Goal: Task Accomplishment & Management: Complete application form

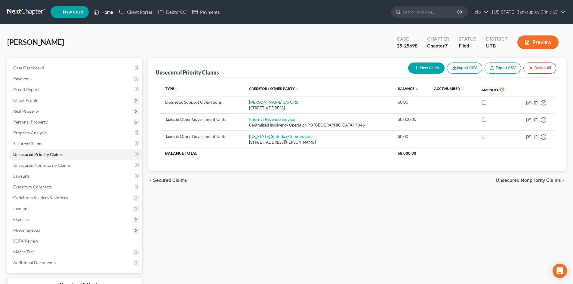
click at [103, 12] on link "Home" at bounding box center [104, 12] width 26 height 11
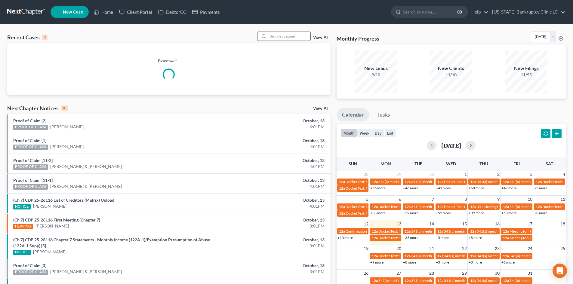
click at [279, 34] on input "search" at bounding box center [289, 36] width 42 height 9
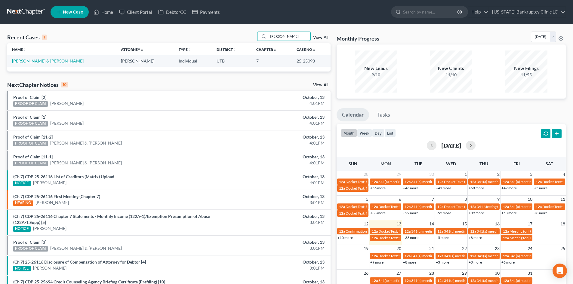
type input "[PERSON_NAME]"
click at [53, 61] on link "[PERSON_NAME] & [PERSON_NAME]" at bounding box center [48, 60] width 72 height 5
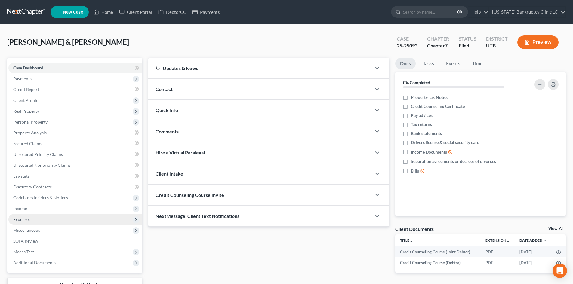
click at [49, 219] on span "Expenses" at bounding box center [75, 219] width 134 height 11
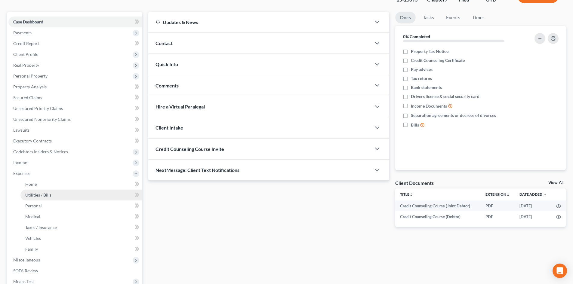
scroll to position [60, 0]
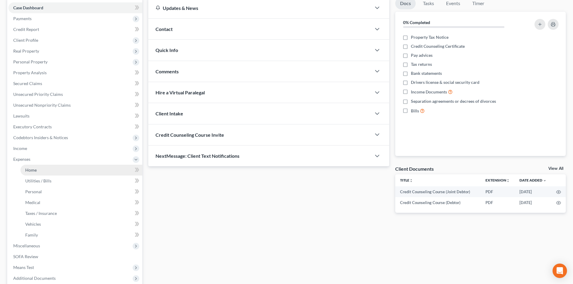
click at [63, 175] on link "Home" at bounding box center [81, 170] width 122 height 11
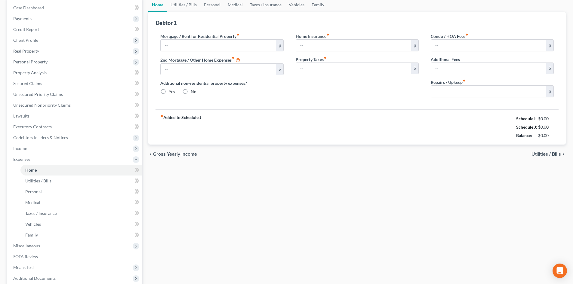
type input "2,772.75"
type input "511.08"
radio input "true"
type input "0.00"
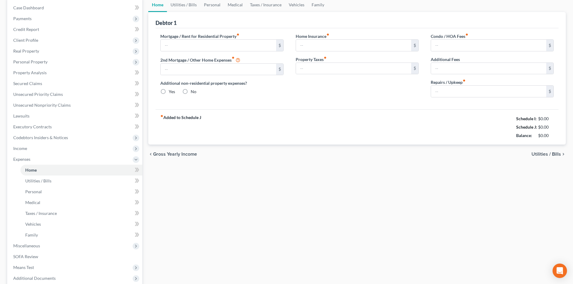
type input "0.00"
type input "100.00"
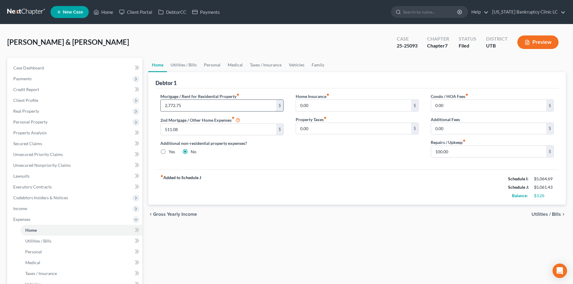
click at [221, 107] on input "2,772.75" at bounding box center [218, 105] width 115 height 11
click at [58, 200] on span "Codebtors Insiders & Notices" at bounding box center [75, 197] width 134 height 11
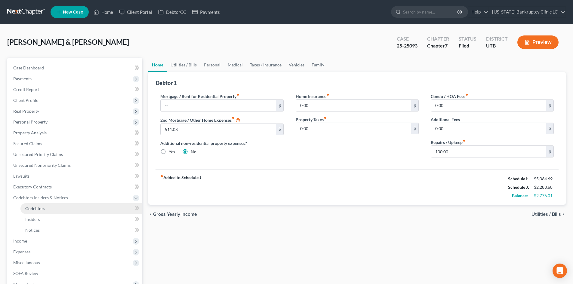
click at [57, 208] on link "Codebtors" at bounding box center [81, 208] width 122 height 11
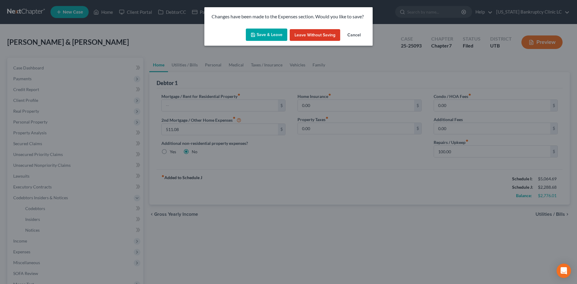
click at [325, 32] on button "Leave without Saving" at bounding box center [315, 35] width 51 height 12
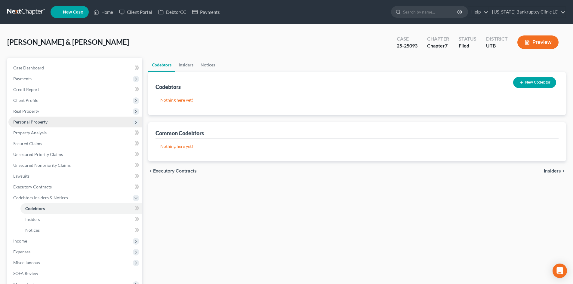
click at [31, 118] on span "Personal Property" at bounding box center [75, 122] width 134 height 11
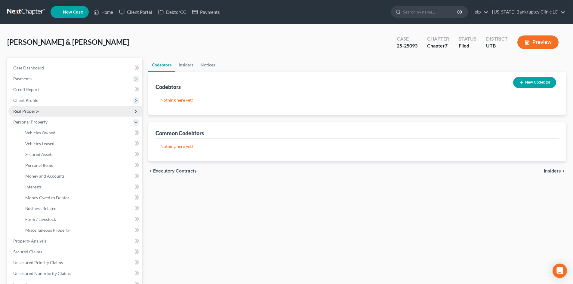
click at [33, 107] on span "Real Property" at bounding box center [75, 111] width 134 height 11
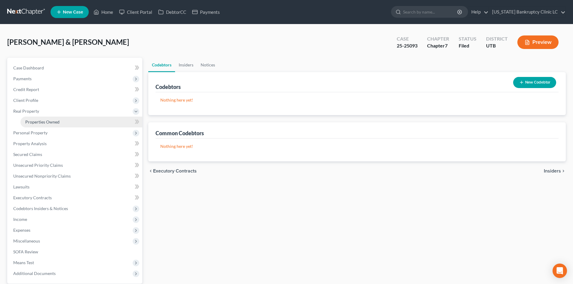
click at [35, 122] on span "Properties Owned" at bounding box center [42, 121] width 34 height 5
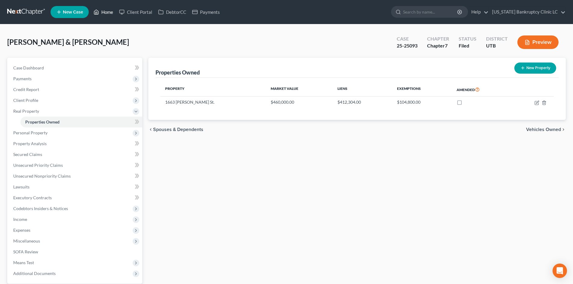
click at [105, 11] on link "Home" at bounding box center [104, 12] width 26 height 11
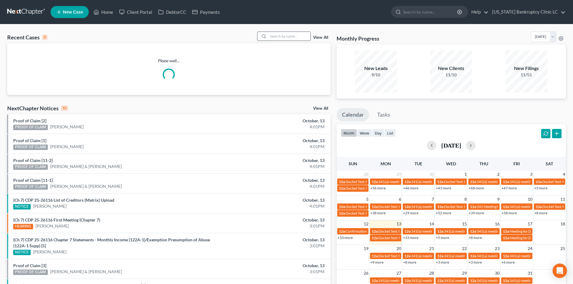
click at [281, 36] on input "search" at bounding box center [289, 36] width 42 height 9
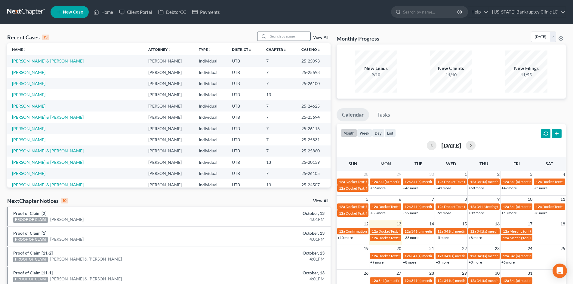
paste input "25-25808"
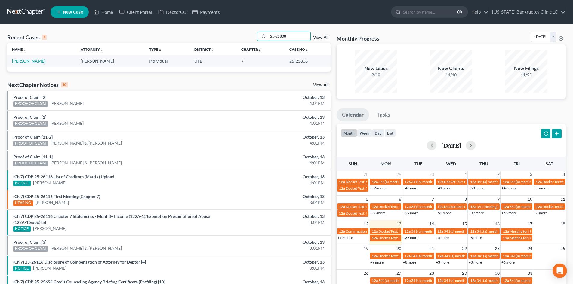
type input "25-25808"
click at [31, 62] on link "[PERSON_NAME]" at bounding box center [28, 60] width 33 height 5
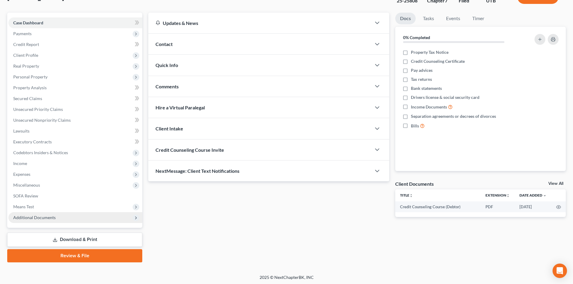
scroll to position [46, 0]
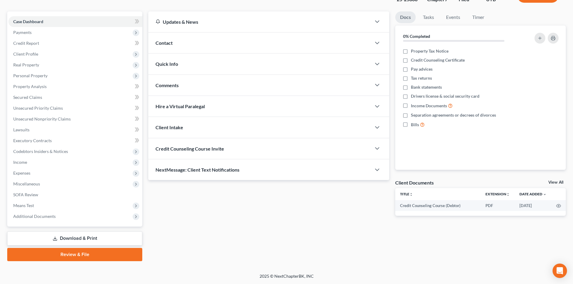
click at [65, 256] on link "Review & File" at bounding box center [74, 254] width 135 height 13
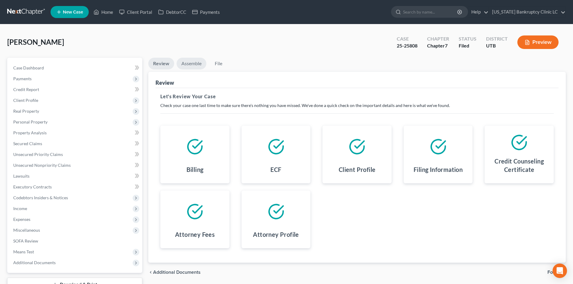
click at [193, 61] on link "Assemble" at bounding box center [191, 64] width 30 height 12
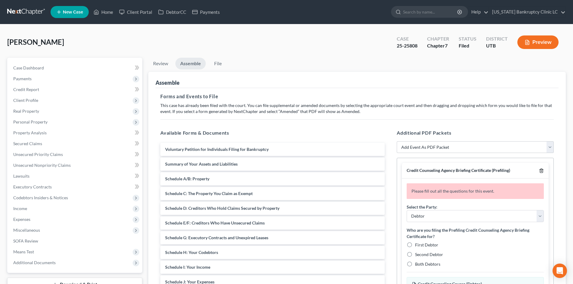
click at [543, 169] on icon "button" at bounding box center [541, 170] width 5 height 5
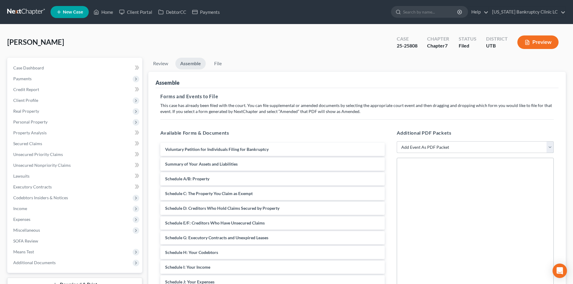
click at [434, 148] on select "Add Event As PDF Packet Affidavit/Declaration Amended Document Amended Schedule…" at bounding box center [475, 147] width 157 height 12
select select "19"
click at [397, 141] on select "Add Event As PDF Packet Affidavit/Declaration Amended Document Amended Schedule…" at bounding box center [475, 147] width 157 height 12
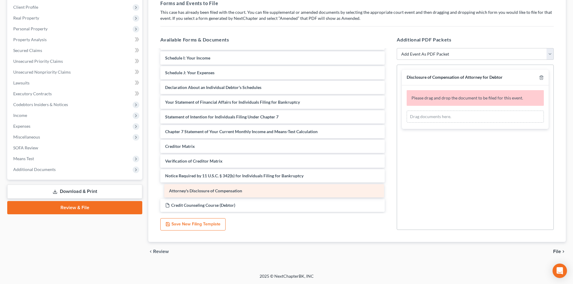
scroll to position [101, 0]
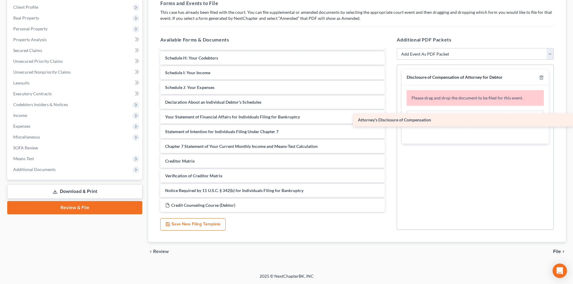
drag, startPoint x: 233, startPoint y: 191, endPoint x: 473, endPoint y: 121, distance: 249.6
click at [389, 122] on div "Attorney's Disclosure of Compensation Voluntary Petition for Individuals Filing…" at bounding box center [272, 80] width 234 height 264
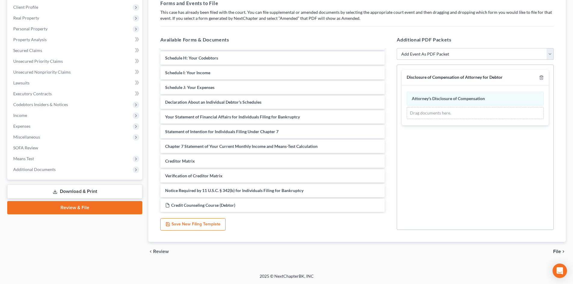
click at [440, 54] on select "Add Event As PDF Packet Affidavit/Declaration Amended Document Amended Schedule…" at bounding box center [475, 54] width 157 height 12
select select "47"
click at [397, 48] on select "Add Event As PDF Packet Affidavit/Declaration Amended Document Amended Schedule…" at bounding box center [475, 54] width 157 height 12
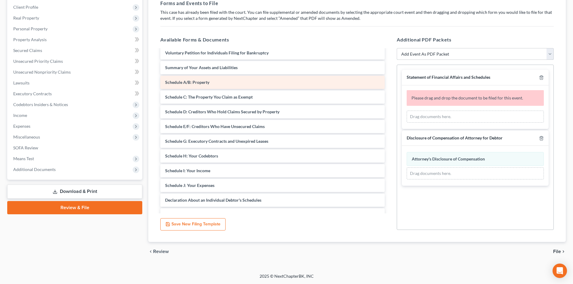
scroll to position [0, 0]
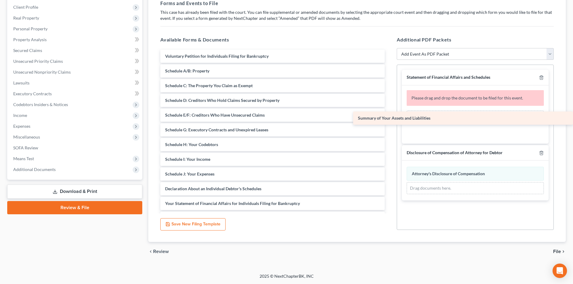
drag, startPoint x: 196, startPoint y: 68, endPoint x: 437, endPoint y: 115, distance: 245.7
click at [389, 115] on div "Summary of Your Assets and Liabilities Voluntary Petition for Individuals Filin…" at bounding box center [272, 174] width 234 height 249
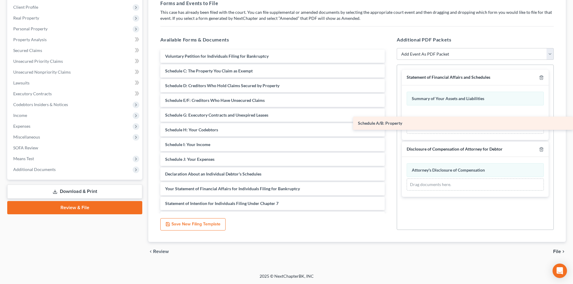
drag, startPoint x: 224, startPoint y: 71, endPoint x: 422, endPoint y: 123, distance: 204.9
click at [389, 123] on div "Schedule A/B: Property Voluntary Petition for Individuals Filing for Bankruptcy…" at bounding box center [272, 167] width 234 height 234
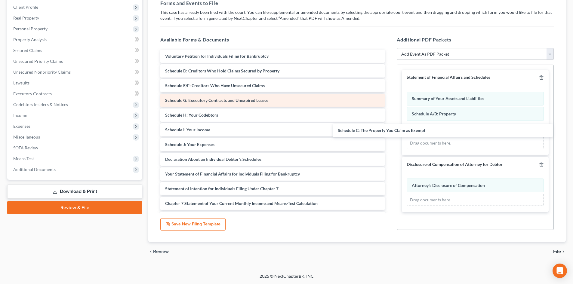
drag, startPoint x: 229, startPoint y: 69, endPoint x: 324, endPoint y: 97, distance: 99.8
click at [389, 130] on div "Schedule C: The Property You Claim as Exempt Voluntary Petition for Individuals…" at bounding box center [272, 159] width 234 height 219
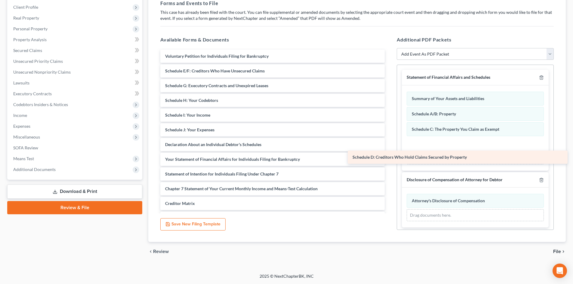
drag, startPoint x: 230, startPoint y: 72, endPoint x: 418, endPoint y: 158, distance: 206.8
click at [389, 158] on div "Schedule D: Creditors Who Hold Claims Secured by Property Voluntary Petition fo…" at bounding box center [272, 152] width 234 height 205
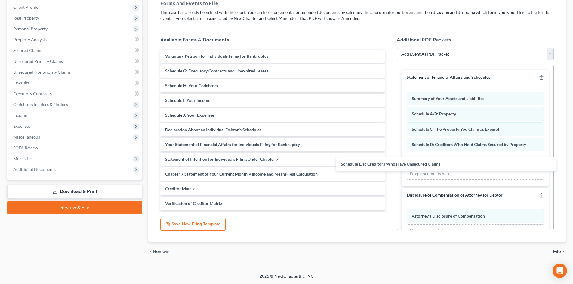
drag, startPoint x: 233, startPoint y: 86, endPoint x: 384, endPoint y: 156, distance: 165.9
click at [389, 167] on div "Schedule E/F: Creditors Who Have Unsecured Claims Voluntary Petition for Indivi…" at bounding box center [272, 145] width 234 height 190
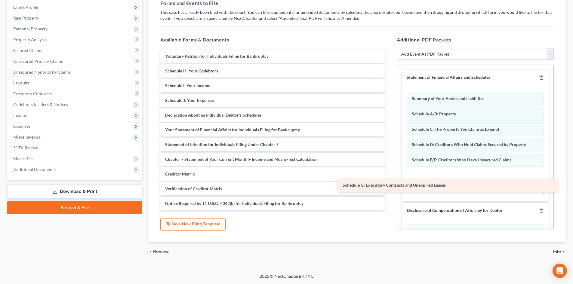
drag, startPoint x: 215, startPoint y: 75, endPoint x: 386, endPoint y: 184, distance: 203.3
click at [389, 187] on div "Schedule G: Executory Contracts and Unexpired Leases Voluntary Petition for Ind…" at bounding box center [272, 137] width 234 height 175
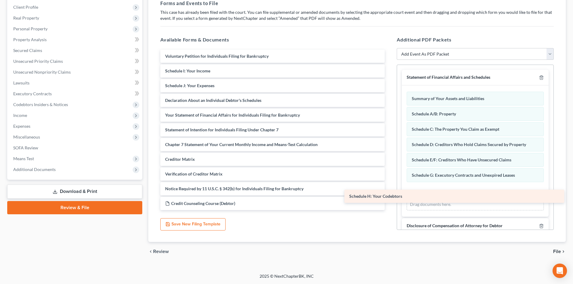
drag, startPoint x: 192, startPoint y: 67, endPoint x: 402, endPoint y: 197, distance: 247.2
click at [389, 197] on div "Schedule H: Your Codebtors Voluntary Petition for Individuals Filing for Bankru…" at bounding box center [272, 130] width 234 height 161
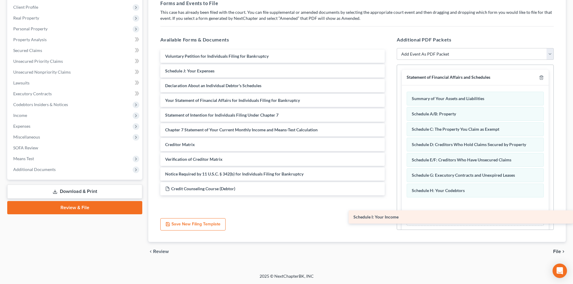
drag, startPoint x: 183, startPoint y: 72, endPoint x: 391, endPoint y: 217, distance: 253.2
click at [389, 195] on div "Schedule I: Your Income Voluntary Petition for Individuals Filing for Bankruptc…" at bounding box center [272, 123] width 234 height 146
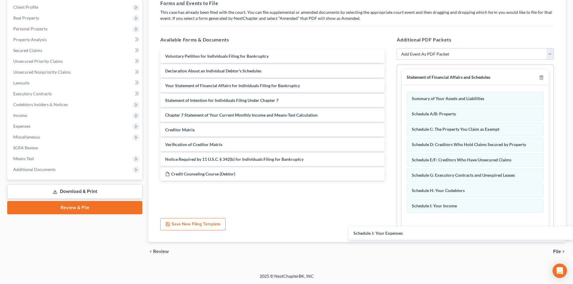
drag, startPoint x: 193, startPoint y: 71, endPoint x: 426, endPoint y: 225, distance: 279.7
click at [389, 181] on div "Schedule J: Your Expenses Voluntary Petition for Individuals Filing for Bankrup…" at bounding box center [272, 115] width 234 height 131
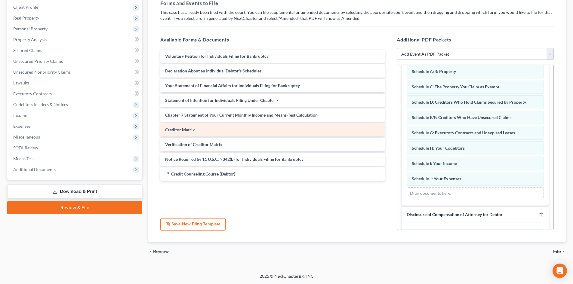
scroll to position [80, 0]
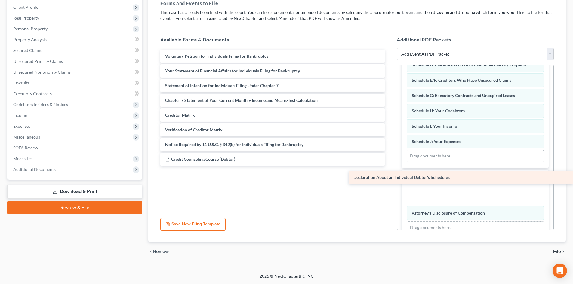
drag, startPoint x: 193, startPoint y: 73, endPoint x: 408, endPoint y: 179, distance: 240.2
click at [389, 166] on div "Declaration About an Individual Debtor's Schedules Voluntary Petition for Indiv…" at bounding box center [272, 108] width 234 height 116
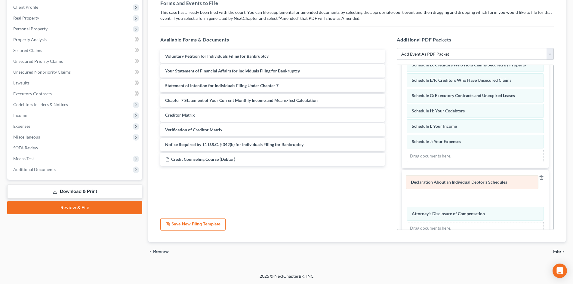
drag, startPoint x: 442, startPoint y: 200, endPoint x: 436, endPoint y: 160, distance: 39.9
click at [437, 192] on div "Declaration About an Individual Debtor's Schedules Amended Declaration About an…" at bounding box center [475, 213] width 137 height 43
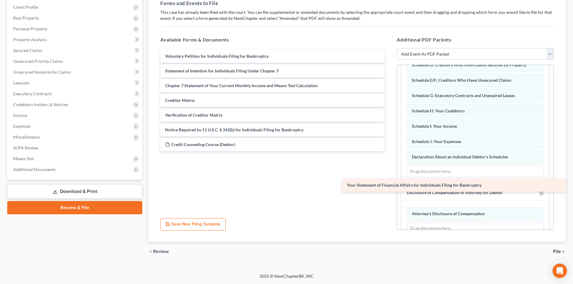
drag, startPoint x: 191, startPoint y: 68, endPoint x: 408, endPoint y: 186, distance: 247.3
click at [389, 166] on div "Your Statement of Financial Affairs for Individuals Filing for Bankruptcy Volun…" at bounding box center [272, 108] width 234 height 116
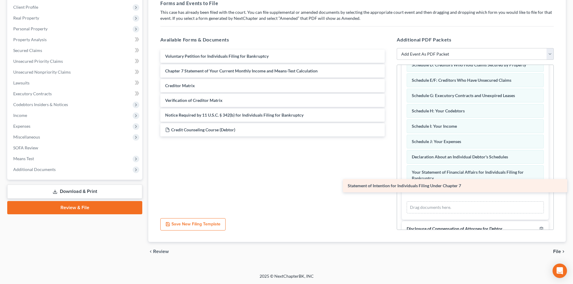
drag, startPoint x: 191, startPoint y: 69, endPoint x: 402, endPoint y: 191, distance: 243.3
click at [389, 137] on div "Statement of Intention for Individuals Filing Under Chapter 7 Voluntary Petitio…" at bounding box center [272, 93] width 234 height 87
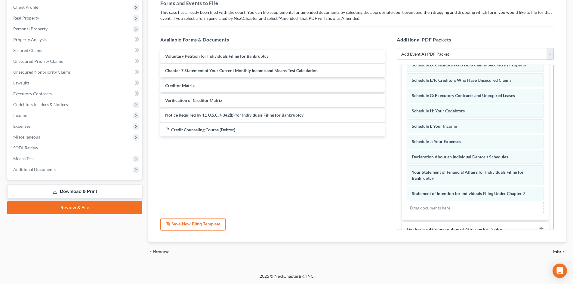
click at [192, 70] on div "Chapter 7 Statement of Your Current Monthly Income and Means-Test Calculation V…" at bounding box center [272, 93] width 234 height 87
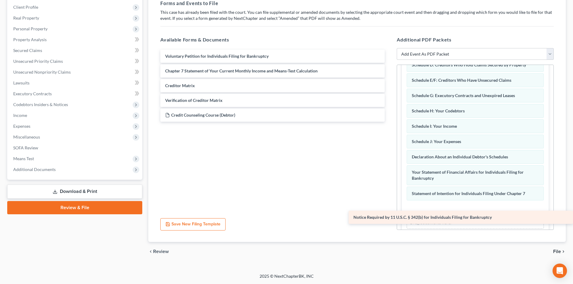
drag, startPoint x: 187, startPoint y: 113, endPoint x: 430, endPoint y: 215, distance: 263.6
click at [389, 122] on div "Notice Required by 11 U.S.C. § 342(b) for Individuals Filing for Bankruptcy Vol…" at bounding box center [272, 86] width 234 height 72
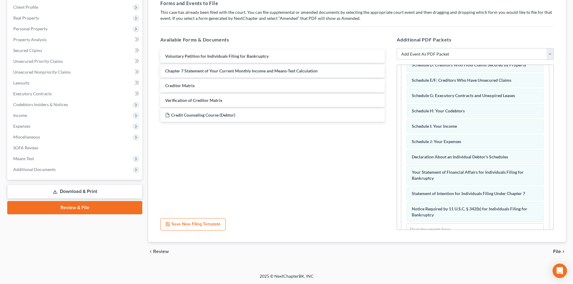
click at [418, 57] on select "Add Event As PDF Packet Affidavit/Declaration Amended Document Amended Schedule…" at bounding box center [475, 54] width 157 height 12
select select "11"
click at [397, 48] on select "Add Event As PDF Packet Affidavit/Declaration Amended Document Amended Schedule…" at bounding box center [475, 54] width 157 height 12
select select
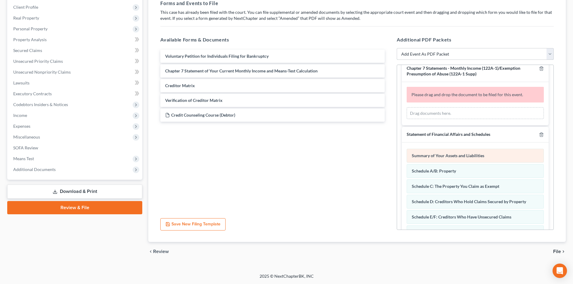
scroll to position [0, 0]
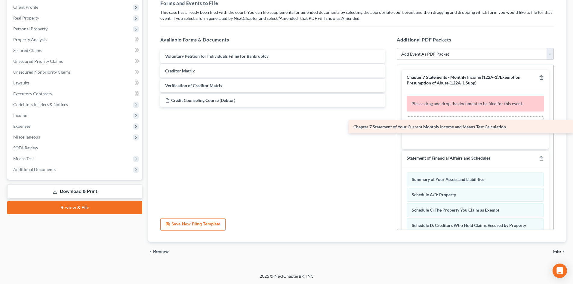
drag, startPoint x: 206, startPoint y: 74, endPoint x: 419, endPoint y: 125, distance: 219.3
click at [389, 107] on div "Chapter 7 Statement of Your Current Monthly Income and Means-Test Calculation V…" at bounding box center [272, 78] width 234 height 57
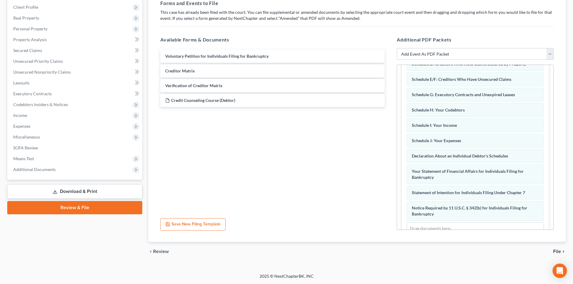
scroll to position [222, 0]
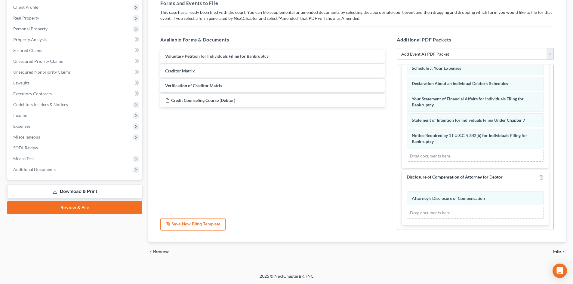
click at [557, 253] on span "File" at bounding box center [557, 251] width 8 height 5
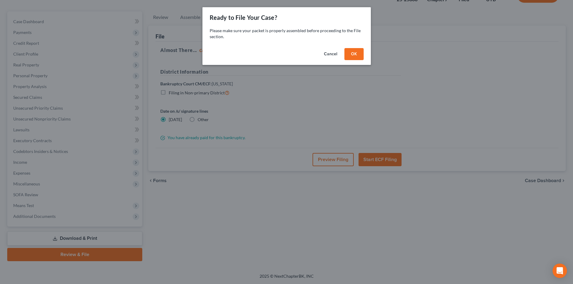
scroll to position [46, 0]
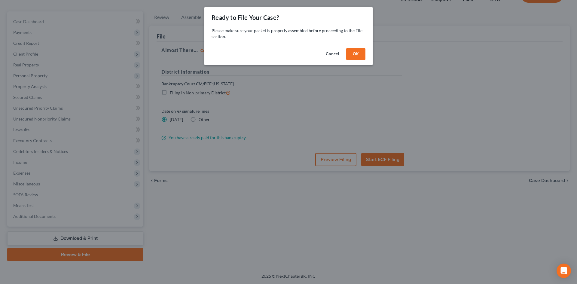
click at [355, 51] on button "OK" at bounding box center [355, 54] width 19 height 12
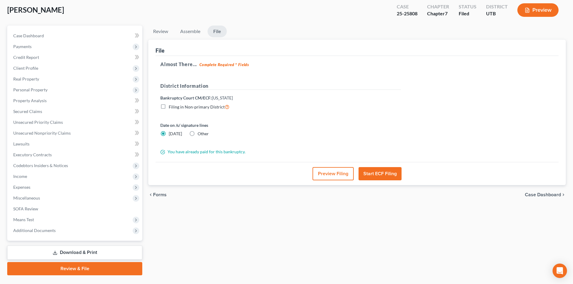
scroll to position [0, 0]
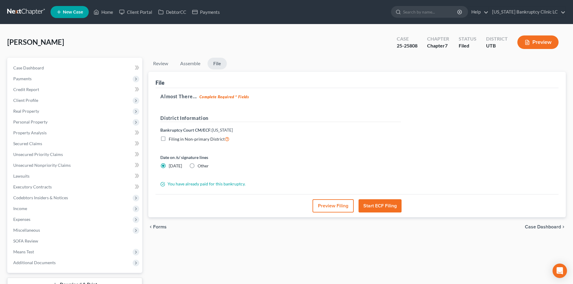
click at [387, 203] on button "Start ECF Filing" at bounding box center [379, 205] width 43 height 13
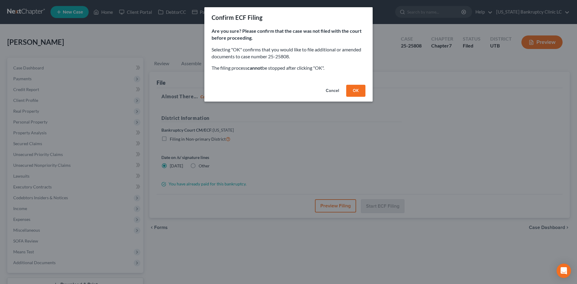
click at [354, 90] on button "OK" at bounding box center [355, 91] width 19 height 12
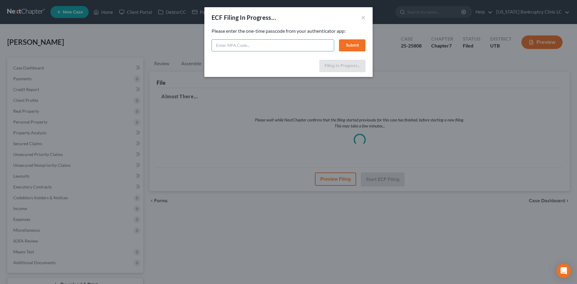
drag, startPoint x: 324, startPoint y: 46, endPoint x: 321, endPoint y: 41, distance: 5.0
click at [324, 46] on input "text" at bounding box center [273, 45] width 123 height 12
type input "164755"
click at [355, 40] on button "Submit" at bounding box center [352, 45] width 26 height 12
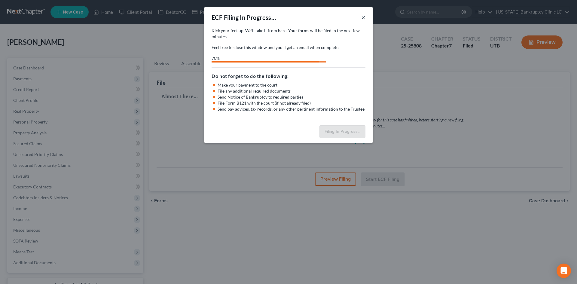
click at [365, 17] on button "×" at bounding box center [363, 17] width 4 height 7
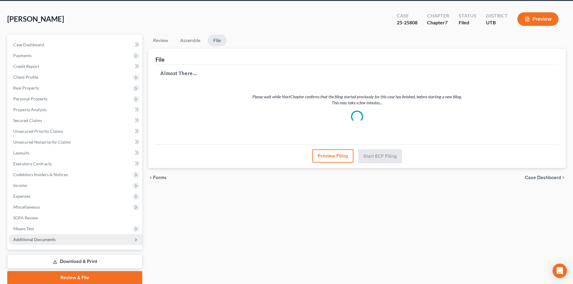
scroll to position [30, 0]
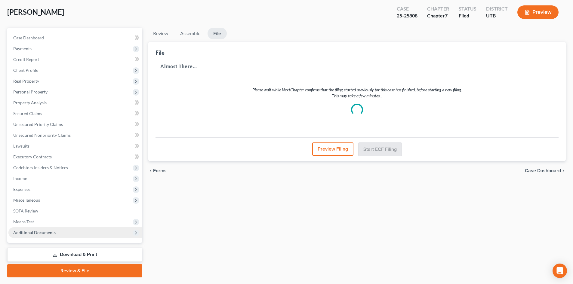
click at [52, 231] on span "Additional Documents" at bounding box center [34, 232] width 42 height 5
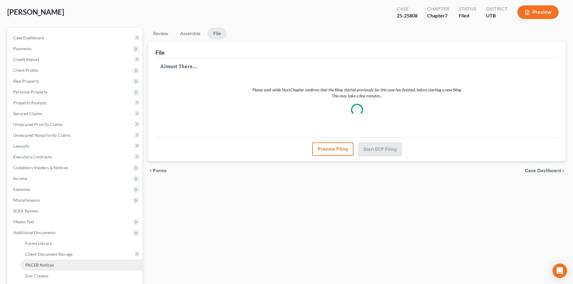
click at [55, 263] on link "PACER Notices" at bounding box center [81, 265] width 122 height 11
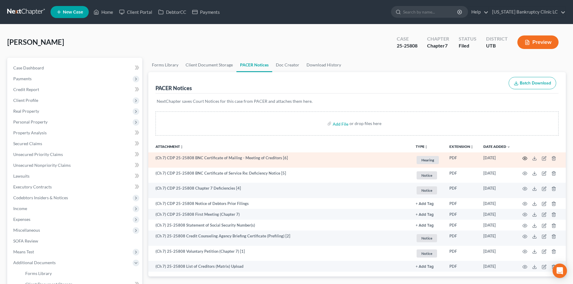
click at [525, 157] on icon "button" at bounding box center [524, 158] width 5 height 5
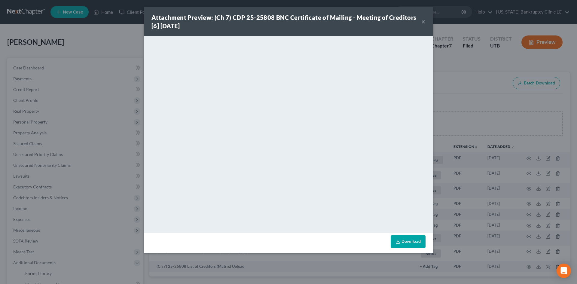
click at [412, 20] on strong "Attachment Preview: (Ch 7) CDP 25-25808 BNC Certificate of Mailing - Meeting of…" at bounding box center [284, 22] width 265 height 16
drag, startPoint x: 428, startPoint y: 23, endPoint x: 423, endPoint y: 22, distance: 5.0
click at [428, 23] on div "Attachment Preview: (Ch 7) CDP 25-25808 BNC Certificate of Mailing - Meeting of…" at bounding box center [288, 21] width 289 height 29
click at [423, 22] on button "×" at bounding box center [424, 21] width 4 height 7
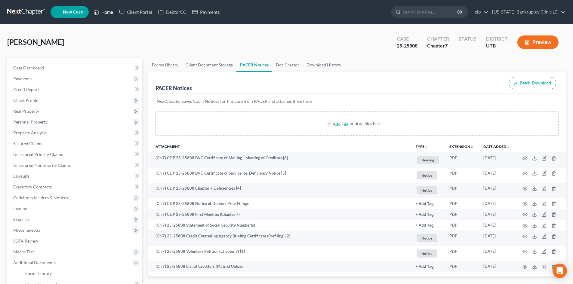
click at [109, 14] on link "Home" at bounding box center [104, 12] width 26 height 11
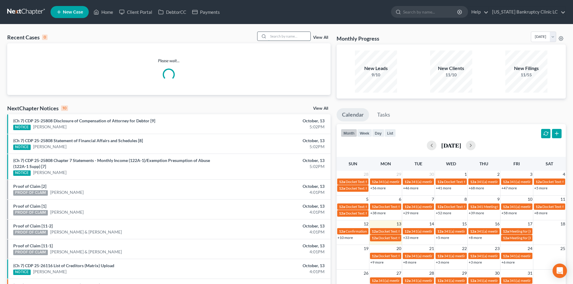
click at [294, 36] on input "search" at bounding box center [289, 36] width 42 height 9
type input "[PERSON_NAME]"
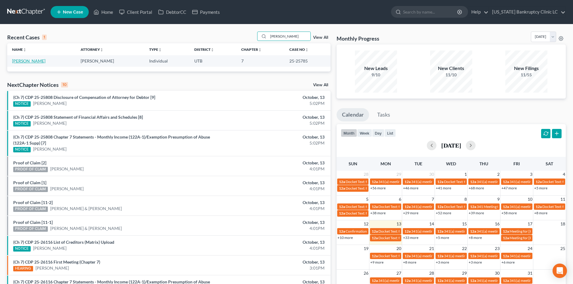
click at [17, 62] on link "[PERSON_NAME]" at bounding box center [28, 60] width 33 height 5
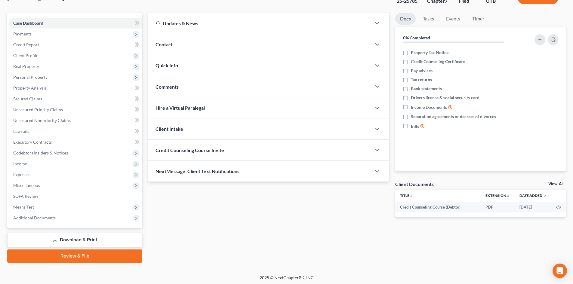
scroll to position [46, 0]
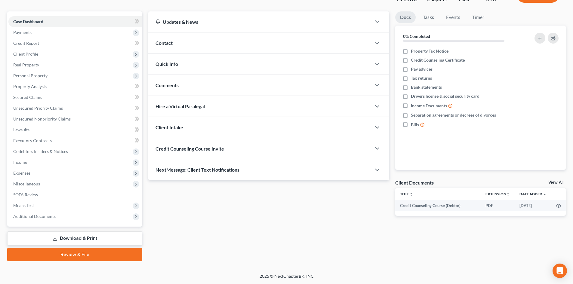
click at [67, 262] on div "Petition Navigation Case Dashboard Payments Invoices Payments Payments Credit R…" at bounding box center [286, 138] width 558 height 255
click at [69, 259] on link "Review & File" at bounding box center [74, 254] width 135 height 13
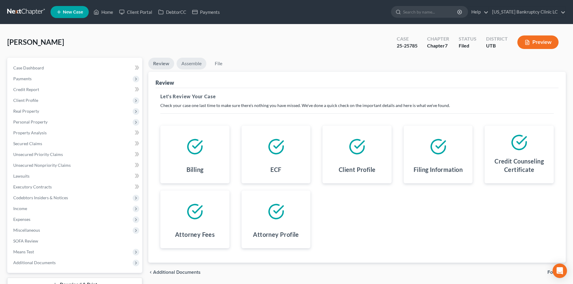
click at [186, 63] on link "Assemble" at bounding box center [191, 64] width 30 height 12
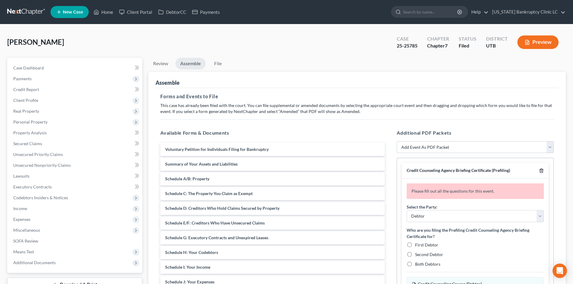
click at [542, 172] on icon "button" at bounding box center [541, 171] width 3 height 4
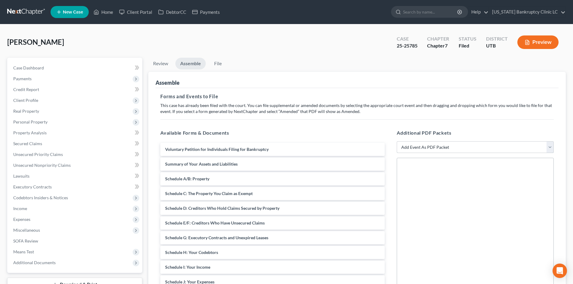
click at [443, 151] on select "Add Event As PDF Packet Affidavit/Declaration Amended Document Amended Schedule…" at bounding box center [475, 147] width 157 height 12
select select "11"
click at [397, 141] on select "Add Event As PDF Packet Affidavit/Declaration Amended Document Amended Schedule…" at bounding box center [475, 147] width 157 height 12
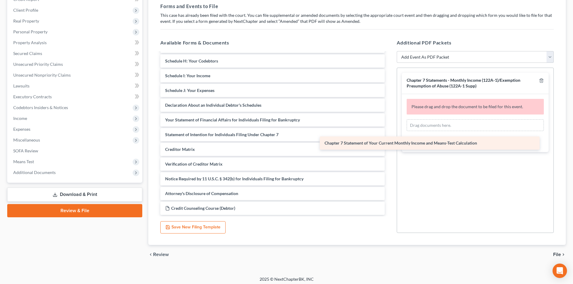
scroll to position [101, 0]
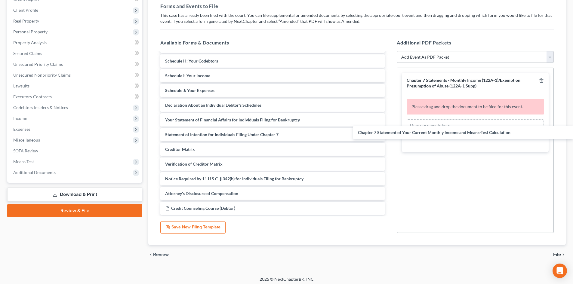
drag, startPoint x: 233, startPoint y: 138, endPoint x: 471, endPoint y: 160, distance: 238.5
click at [389, 132] on div "Chapter 7 Statement of Your Current Monthly Income and Means-Test Calculation V…" at bounding box center [272, 83] width 234 height 264
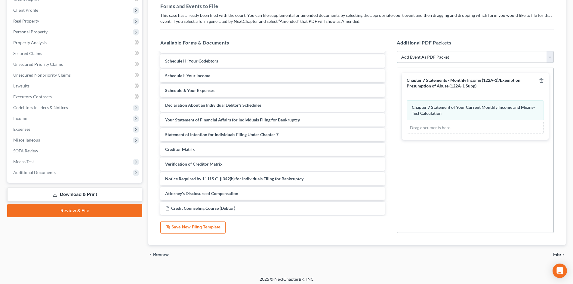
click at [458, 57] on select "Add Event As PDF Packet Affidavit/Declaration Amended Document Amended Schedule…" at bounding box center [475, 57] width 157 height 12
select select "19"
click at [397, 51] on select "Add Event As PDF Packet Affidavit/Declaration Amended Document Amended Schedule…" at bounding box center [475, 57] width 157 height 12
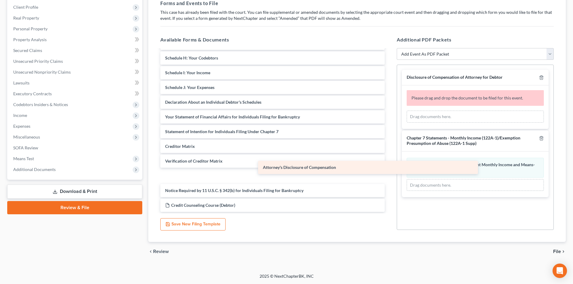
scroll to position [87, 0]
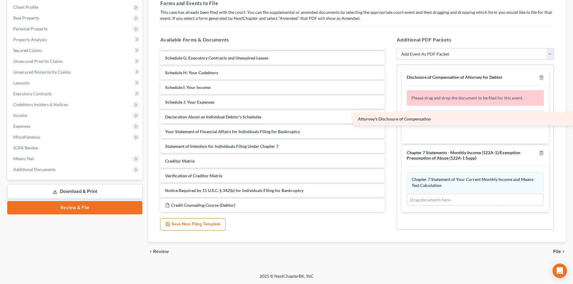
drag, startPoint x: 226, startPoint y: 193, endPoint x: 462, endPoint y: 120, distance: 247.0
click at [389, 120] on div "Attorney's Disclosure of Compensation Voluntary Petition for Individuals Filing…" at bounding box center [272, 87] width 234 height 249
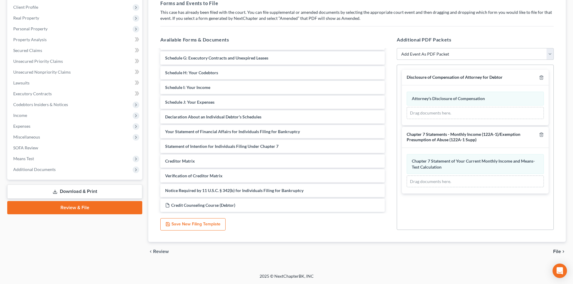
click at [454, 51] on select "Add Event As PDF Packet Affidavit/Declaration Amended Document Amended Schedule…" at bounding box center [475, 54] width 157 height 12
select select "47"
click at [397, 48] on select "Add Event As PDF Packet Affidavit/Declaration Amended Document Amended Schedule…" at bounding box center [475, 54] width 157 height 12
select select
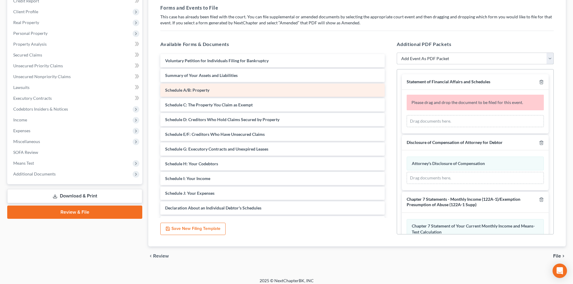
scroll to position [90, 0]
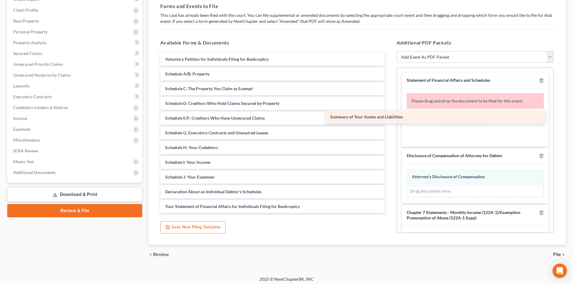
drag, startPoint x: 220, startPoint y: 74, endPoint x: 397, endPoint y: 118, distance: 182.5
click at [389, 116] on div "Summary of Your Assets and Liabilities Voluntary Petition for Individuals Filin…" at bounding box center [272, 170] width 234 height 234
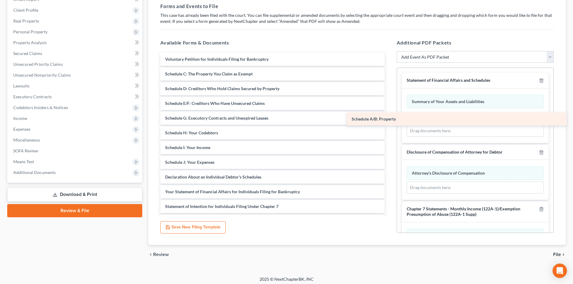
drag, startPoint x: 207, startPoint y: 73, endPoint x: 394, endPoint y: 118, distance: 191.8
click at [389, 118] on div "Schedule A/B: Property Voluntary Petition for Individuals Filing for Bankruptcy…" at bounding box center [272, 162] width 234 height 219
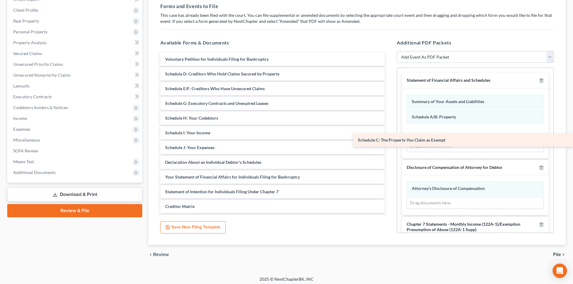
drag, startPoint x: 206, startPoint y: 72, endPoint x: 423, endPoint y: 139, distance: 227.5
click at [389, 139] on div "Schedule C: The Property You Claim as Exempt Voluntary Petition for Individuals…" at bounding box center [272, 155] width 234 height 205
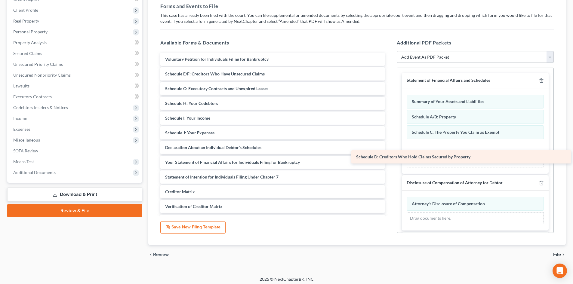
drag, startPoint x: 204, startPoint y: 69, endPoint x: 397, endPoint y: 146, distance: 207.8
click at [389, 146] on div "Schedule D: Creditors Who Hold Claims Secured by Property Voluntary Petition fo…" at bounding box center [272, 148] width 234 height 190
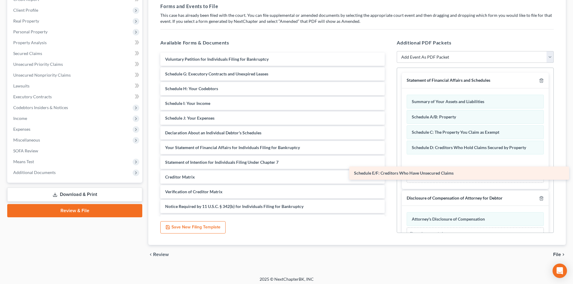
drag, startPoint x: 221, startPoint y: 94, endPoint x: 397, endPoint y: 174, distance: 193.9
click at [389, 174] on div "Schedule E/F: Creditors Who Have Unsecured Claims Voluntary Petition for Indivi…" at bounding box center [272, 140] width 234 height 175
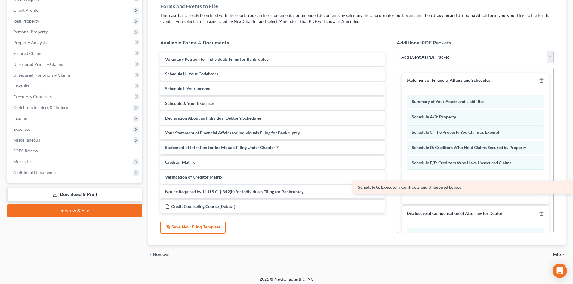
drag, startPoint x: 197, startPoint y: 75, endPoint x: 434, endPoint y: 188, distance: 262.9
click at [389, 188] on div "Schedule G: Executory Contracts and Unexpired Leases Voluntary Petition for Ind…" at bounding box center [272, 133] width 234 height 161
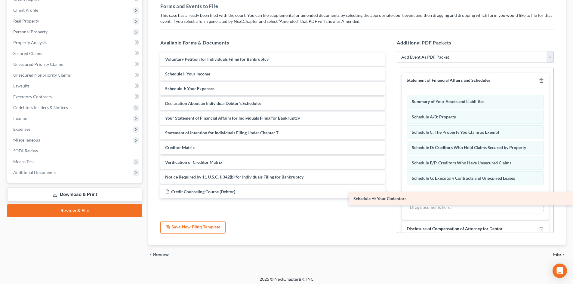
drag, startPoint x: 211, startPoint y: 72, endPoint x: 495, endPoint y: 197, distance: 309.8
click at [389, 197] on div "Schedule H: Your Codebtors Voluntary Petition for Individuals Filing for Bankru…" at bounding box center [272, 126] width 234 height 146
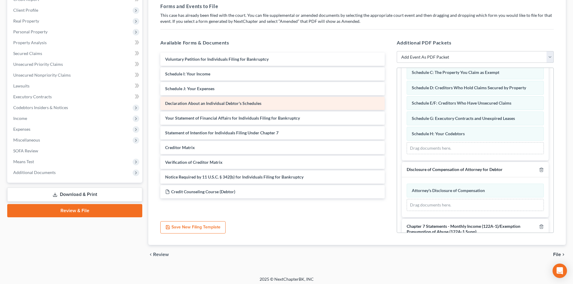
scroll to position [60, 0]
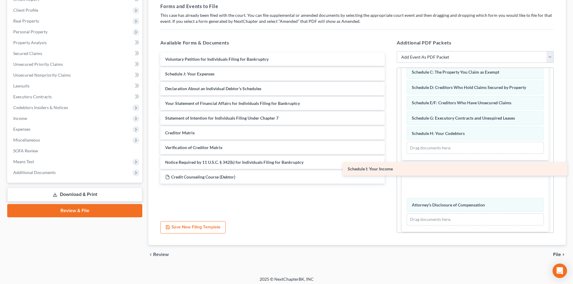
drag, startPoint x: 203, startPoint y: 77, endPoint x: 398, endPoint y: 163, distance: 212.8
click at [389, 161] on div "Schedule I: Your Income Voluntary Petition for Individuals Filing for Bankruptc…" at bounding box center [272, 118] width 234 height 131
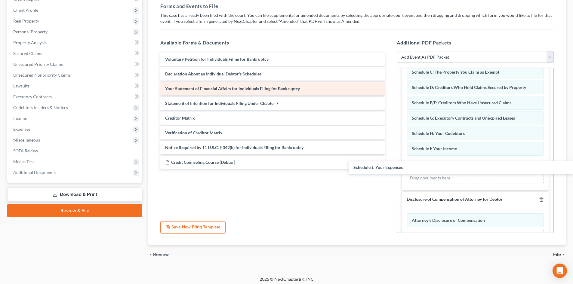
drag, startPoint x: 185, startPoint y: 77, endPoint x: 237, endPoint y: 91, distance: 54.4
click at [389, 169] on div "Schedule J: Your Expenses Voluntary Petition for Individuals Filing for Bankrup…" at bounding box center [272, 111] width 234 height 116
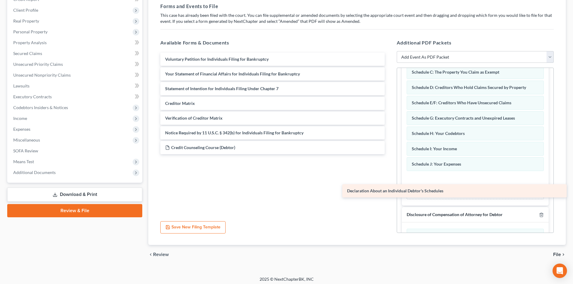
drag, startPoint x: 208, startPoint y: 74, endPoint x: 390, endPoint y: 191, distance: 216.3
click at [389, 154] on div "Declaration About an Individual Debtor's Schedules Voluntary Petition for Indiv…" at bounding box center [272, 104] width 234 height 102
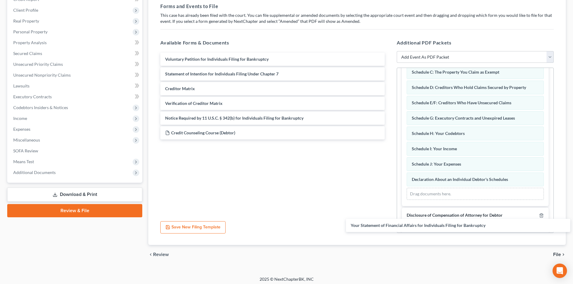
drag, startPoint x: 190, startPoint y: 67, endPoint x: 394, endPoint y: 199, distance: 243.1
click at [389, 140] on div "Your Statement of Financial Affairs for Individuals Filing for Bankruptcy Volun…" at bounding box center [272, 96] width 234 height 87
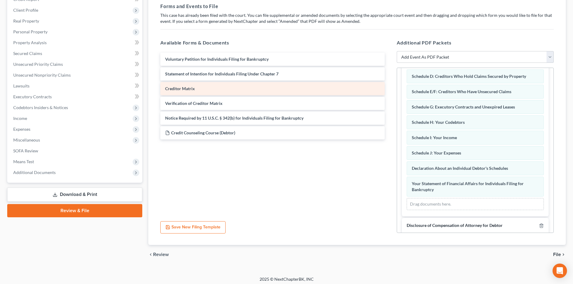
scroll to position [90, 0]
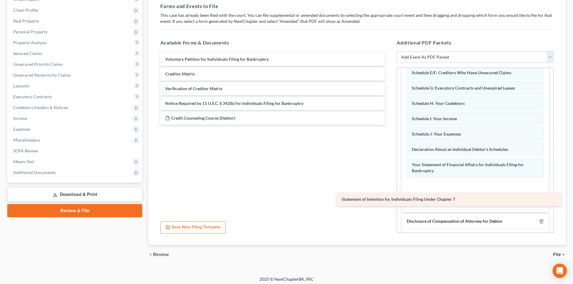
drag, startPoint x: 215, startPoint y: 74, endPoint x: 393, endPoint y: 196, distance: 215.4
click at [389, 125] on div "Statement of Intention for Individuals Filing Under Chapter 7 Voluntary Petitio…" at bounding box center [272, 89] width 234 height 72
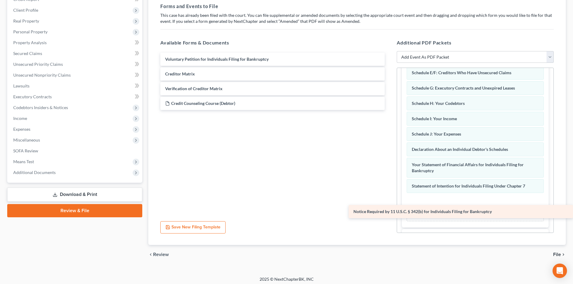
drag, startPoint x: 190, startPoint y: 103, endPoint x: 389, endPoint y: 212, distance: 226.6
click at [389, 110] on div "Notice Required by 11 U.S.C. § 342(b) for Individuals Filing for Bankruptcy Vol…" at bounding box center [272, 81] width 234 height 57
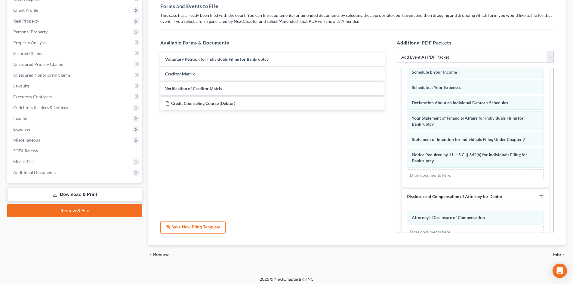
scroll to position [150, 0]
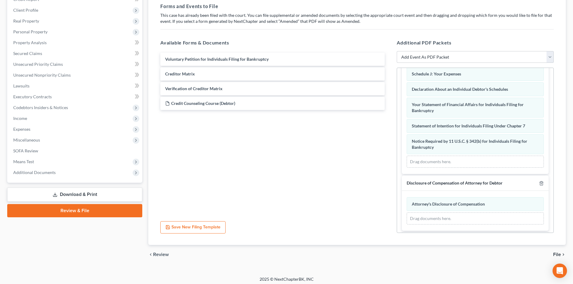
click at [558, 254] on span "File" at bounding box center [557, 254] width 8 height 5
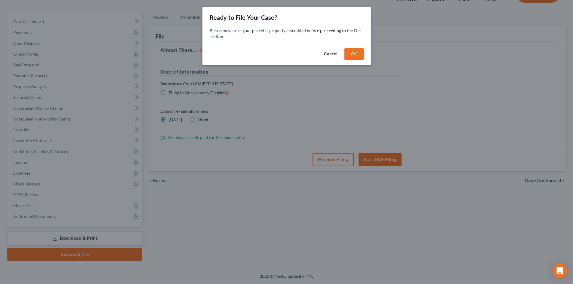
scroll to position [46, 0]
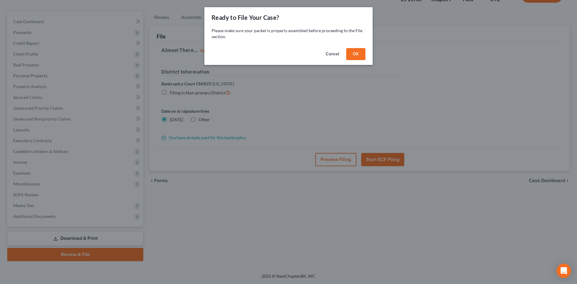
click at [349, 54] on button "OK" at bounding box center [355, 54] width 19 height 12
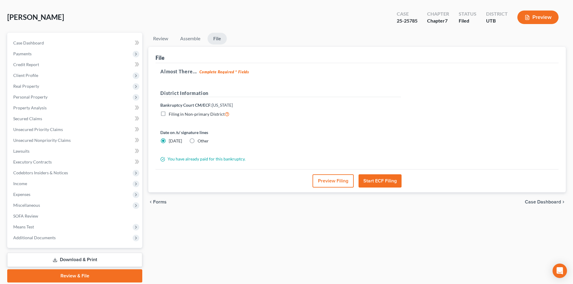
scroll to position [0, 0]
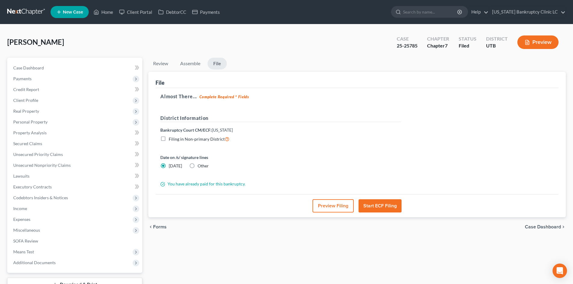
click at [381, 206] on button "Start ECF Filing" at bounding box center [379, 205] width 43 height 13
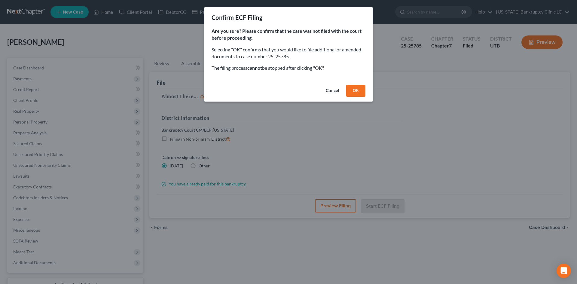
click at [351, 90] on button "OK" at bounding box center [355, 91] width 19 height 12
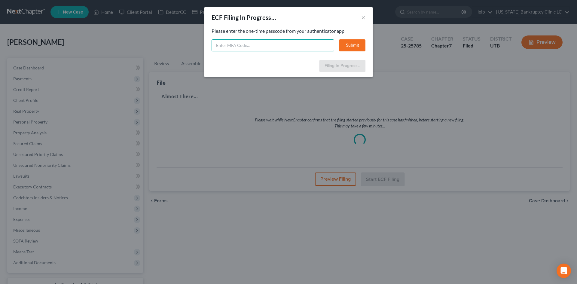
drag, startPoint x: 305, startPoint y: 46, endPoint x: 300, endPoint y: 51, distance: 6.8
click at [304, 46] on input "text" at bounding box center [273, 45] width 123 height 12
type input "990701"
click at [351, 46] on button "Submit" at bounding box center [352, 45] width 26 height 12
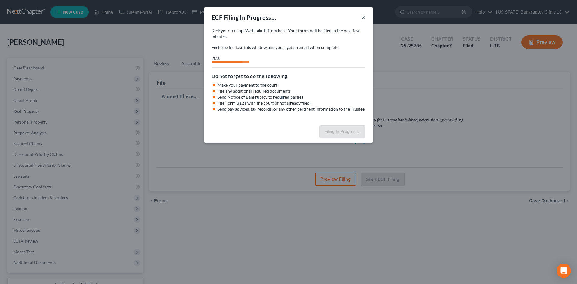
drag, startPoint x: 364, startPoint y: 18, endPoint x: 310, endPoint y: 14, distance: 53.7
click at [364, 18] on button "×" at bounding box center [363, 17] width 4 height 7
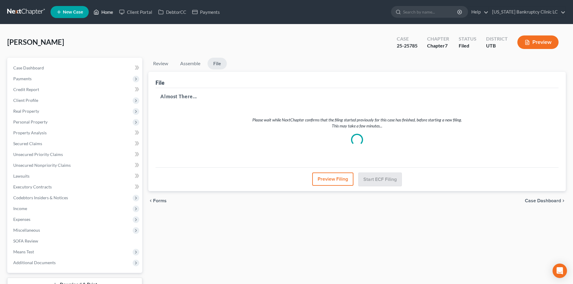
click at [103, 14] on link "Home" at bounding box center [104, 12] width 26 height 11
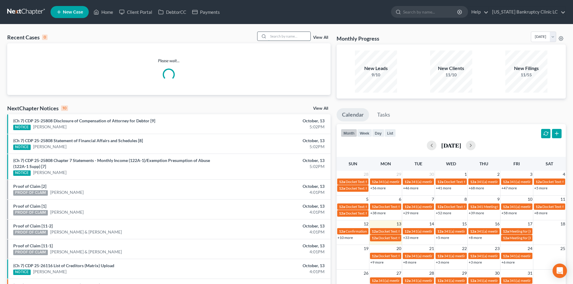
click at [277, 35] on input "search" at bounding box center [289, 36] width 42 height 9
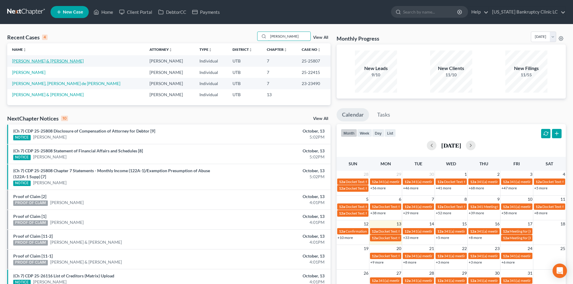
type input "[PERSON_NAME]"
click at [54, 61] on link "[PERSON_NAME] & [PERSON_NAME]" at bounding box center [48, 60] width 72 height 5
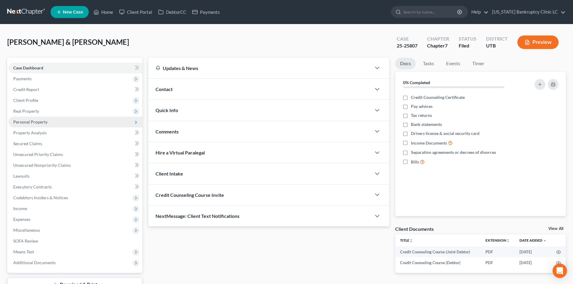
click at [44, 120] on span "Personal Property" at bounding box center [30, 121] width 34 height 5
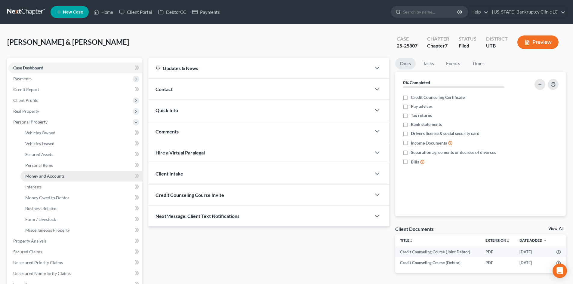
click at [47, 175] on span "Money and Accounts" at bounding box center [44, 175] width 39 height 5
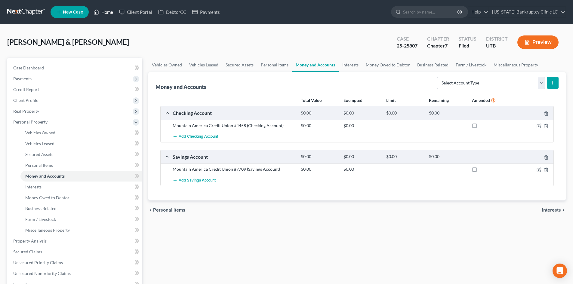
click at [109, 9] on link "Home" at bounding box center [104, 12] width 26 height 11
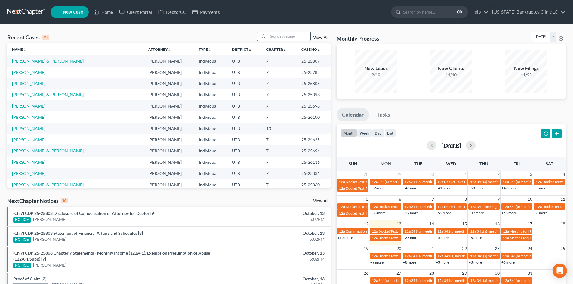
click at [282, 34] on input "search" at bounding box center [289, 36] width 42 height 9
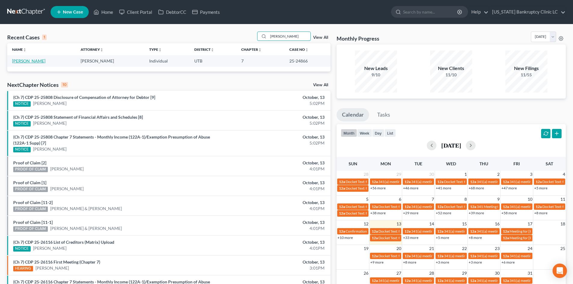
type input "[PERSON_NAME]"
click at [20, 62] on link "[PERSON_NAME]" at bounding box center [28, 60] width 33 height 5
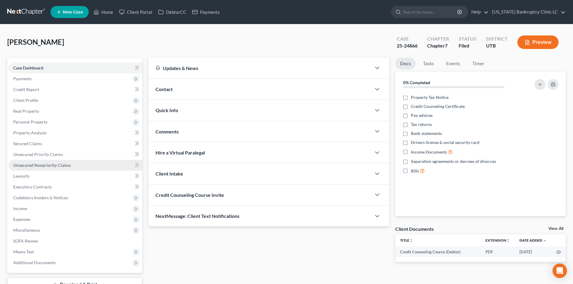
click at [51, 164] on span "Unsecured Nonpriority Claims" at bounding box center [41, 165] width 57 height 5
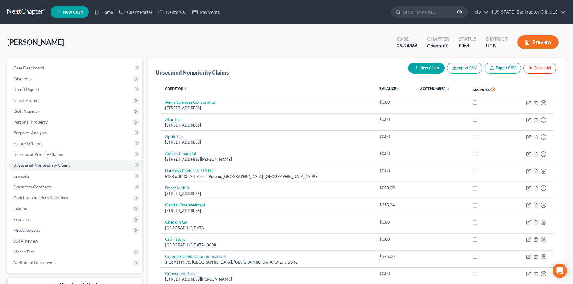
click at [425, 65] on button "New Claim" at bounding box center [426, 68] width 36 height 11
select select "0"
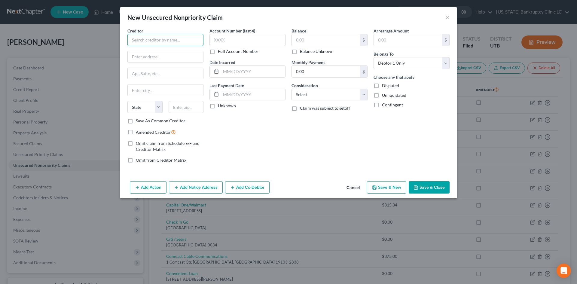
click at [142, 38] on input "text" at bounding box center [165, 40] width 76 height 12
paste input "Key Property Solutions"
type input "Key Property Solutions"
drag, startPoint x: 154, startPoint y: 53, endPoint x: 164, endPoint y: 55, distance: 10.2
click at [154, 53] on input "text" at bounding box center [165, 56] width 75 height 11
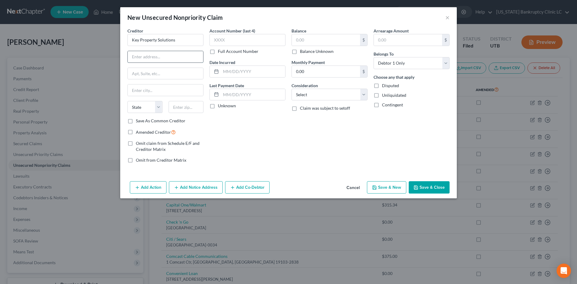
paste input "[STREET_ADDRESS]"
type input "[STREET_ADDRESS]"
click at [195, 106] on input "text" at bounding box center [186, 107] width 35 height 12
paste input "84020"
type input "84020"
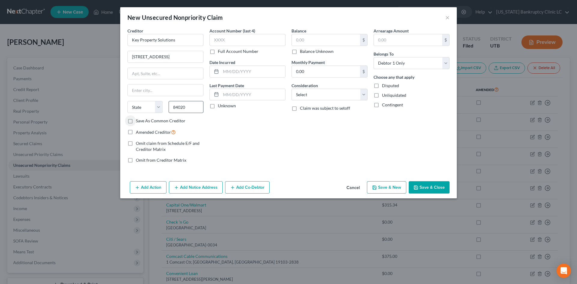
type input "[PERSON_NAME]"
select select "46"
click at [163, 121] on label "Save As Common Creditor" at bounding box center [161, 121] width 50 height 6
click at [142, 121] on input "Save As Common Creditor" at bounding box center [140, 120] width 4 height 4
checkbox input "true"
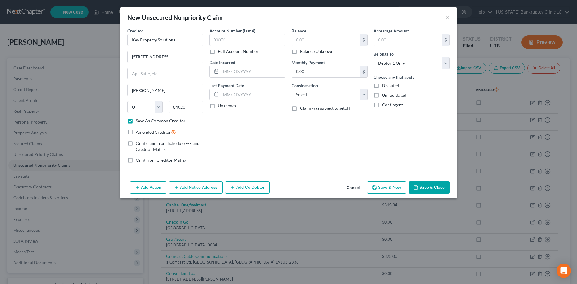
click at [152, 133] on span "Amended Creditor" at bounding box center [153, 132] width 35 height 5
click at [142, 133] on input "Amended Creditor" at bounding box center [140, 131] width 4 height 4
checkbox input "true"
click at [390, 185] on button "Save & New" at bounding box center [386, 187] width 39 height 13
checkbox input "false"
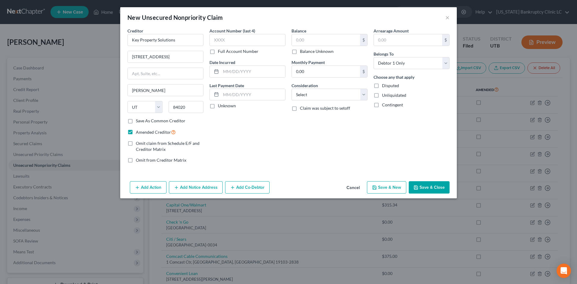
select select "0"
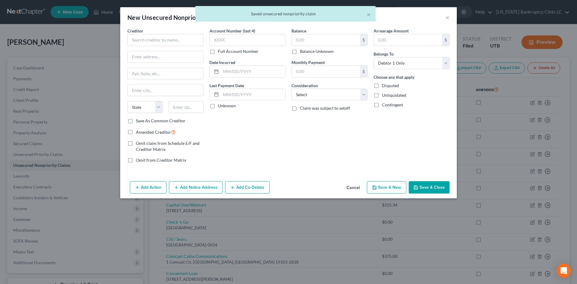
click at [175, 34] on div "Creditor *" at bounding box center [165, 37] width 76 height 18
click at [173, 41] on input "text" at bounding box center [165, 40] width 76 height 12
paste input "Mount [PERSON_NAME] Senior Housing"
type input "Mount [PERSON_NAME] Senior Housing"
click at [151, 58] on input "text" at bounding box center [165, 56] width 75 height 11
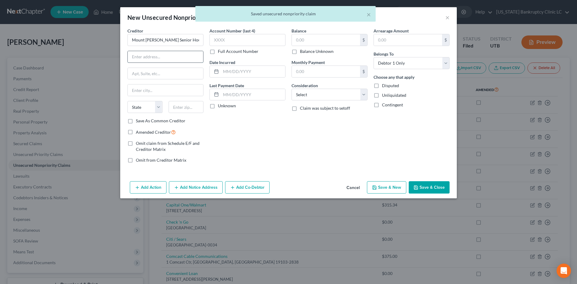
paste input "[STREET_ADDRESS]"
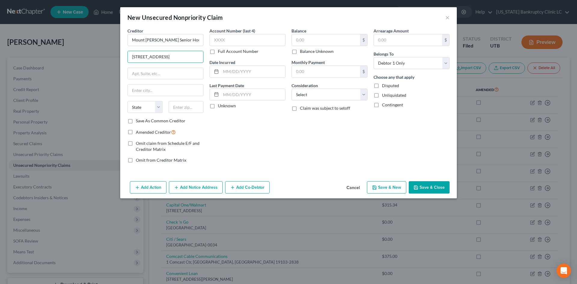
type input "[STREET_ADDRESS]"
click at [194, 106] on input "text" at bounding box center [186, 107] width 35 height 12
paste input "84403"
type input "84403"
type input "[PERSON_NAME]"
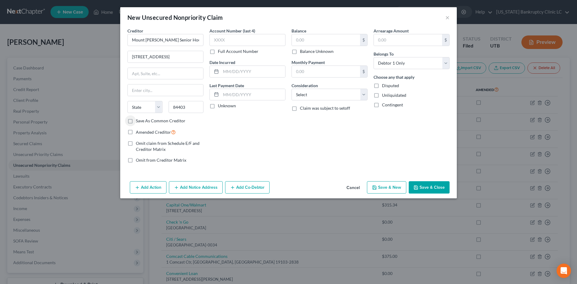
select select "46"
click at [161, 122] on label "Save As Common Creditor" at bounding box center [161, 121] width 50 height 6
click at [142, 122] on input "Save As Common Creditor" at bounding box center [140, 120] width 4 height 4
checkbox input "true"
click at [155, 134] on span "Amended Creditor" at bounding box center [153, 132] width 35 height 5
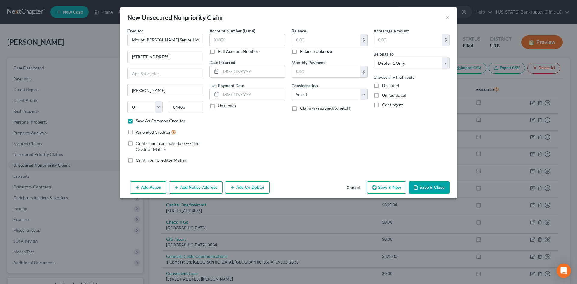
click at [142, 133] on input "Amended Creditor" at bounding box center [140, 131] width 4 height 4
checkbox input "true"
click at [381, 188] on button "Save & New" at bounding box center [386, 187] width 39 height 13
select select "0"
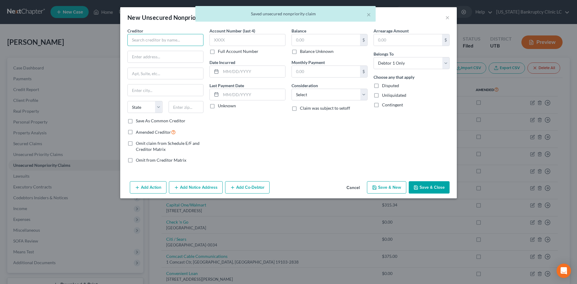
click at [162, 41] on input "text" at bounding box center [165, 40] width 76 height 12
paste input "Mohave County Sheriff's Office"
type input "Mohave County Sheriff's Office"
click at [160, 60] on input "text" at bounding box center [165, 56] width 75 height 11
paste input "P.O. Box 1191"
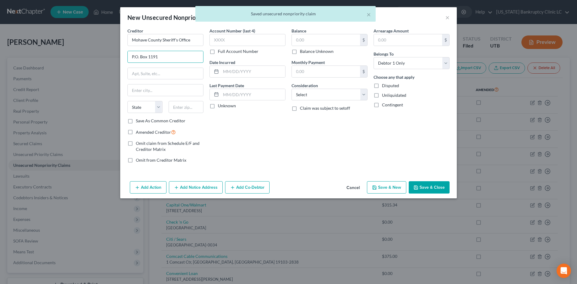
type input "P.O. Box 1191"
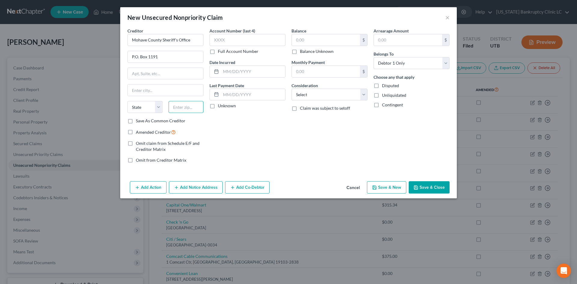
click at [196, 109] on input "text" at bounding box center [186, 107] width 35 height 12
type input "86440"
type input "[GEOGRAPHIC_DATA]"
select select "3"
click at [149, 121] on label "Save As Common Creditor" at bounding box center [161, 121] width 50 height 6
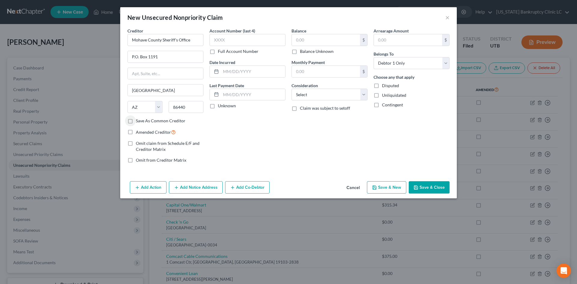
click at [142, 121] on input "Save As Common Creditor" at bounding box center [140, 120] width 4 height 4
checkbox input "true"
click at [150, 134] on span "Amended Creditor" at bounding box center [153, 132] width 35 height 5
click at [142, 133] on input "Amended Creditor" at bounding box center [140, 131] width 4 height 4
checkbox input "true"
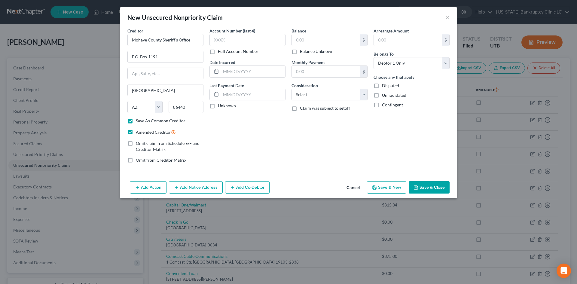
click at [417, 189] on icon "button" at bounding box center [416, 187] width 5 height 5
checkbox input "false"
type input "0.00"
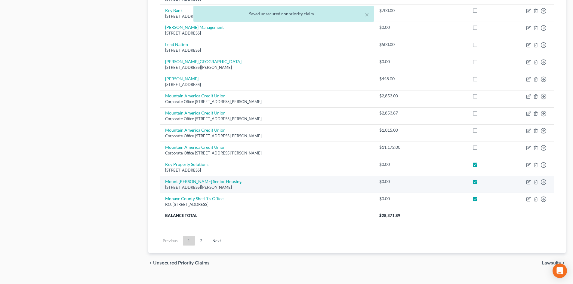
scroll to position [463, 0]
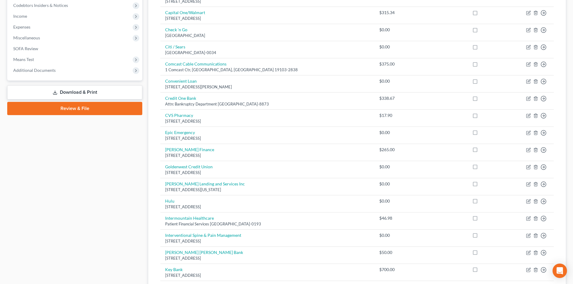
click at [87, 103] on link "Review & File" at bounding box center [74, 108] width 135 height 13
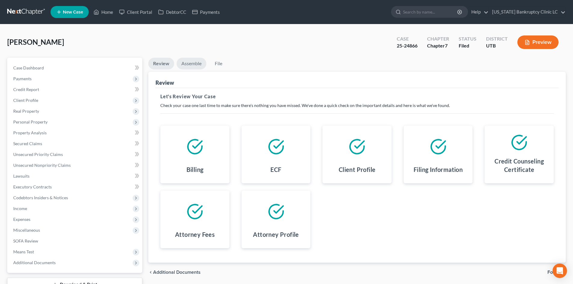
click at [185, 67] on link "Assemble" at bounding box center [191, 64] width 30 height 12
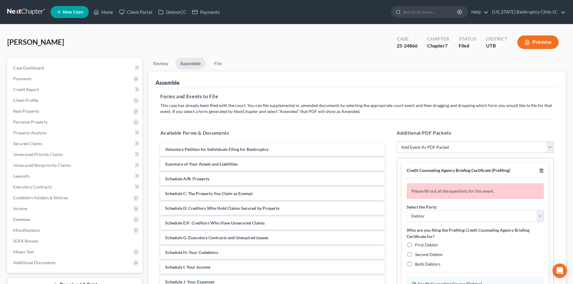
click at [539, 172] on icon "button" at bounding box center [541, 170] width 5 height 5
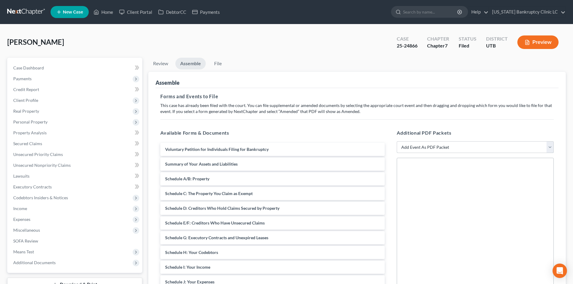
click at [416, 150] on select "Add Event As PDF Packet Affidavit/Declaration Amended Document Amended Schedule…" at bounding box center [475, 147] width 157 height 12
select select "2"
click at [397, 141] on select "Add Event As PDF Packet Affidavit/Declaration Amended Document Amended Schedule…" at bounding box center [475, 147] width 157 height 12
select select
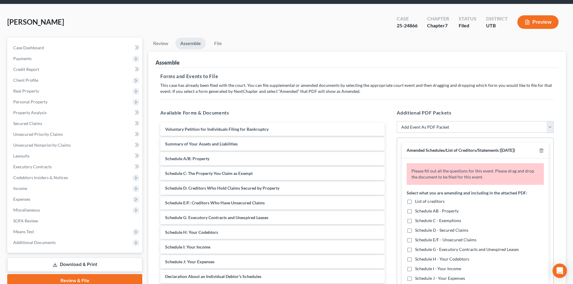
scroll to position [90, 0]
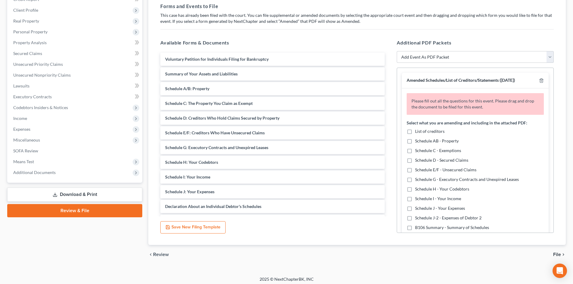
click at [415, 169] on label "Schedule E/F - Unsecured Claims" at bounding box center [445, 170] width 61 height 6
click at [417, 169] on input "Schedule E/F - Unsecured Claims" at bounding box center [419, 169] width 4 height 4
checkbox input "true"
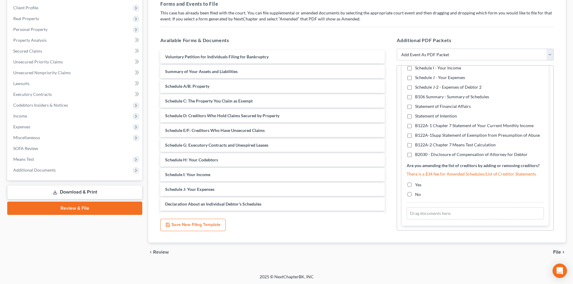
scroll to position [93, 0]
click at [415, 186] on label "Yes" at bounding box center [418, 184] width 6 height 6
click at [417, 185] on input "Yes" at bounding box center [419, 183] width 4 height 4
radio input "true"
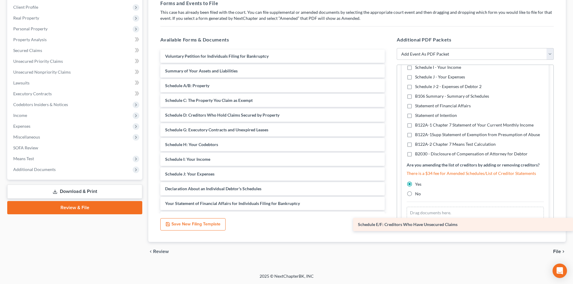
drag, startPoint x: 211, startPoint y: 127, endPoint x: 480, endPoint y: 221, distance: 284.9
click at [389, 221] on div "Schedule E/F: Creditors Who Have Unsecured Claims Voluntary Petition for Indivi…" at bounding box center [272, 182] width 234 height 264
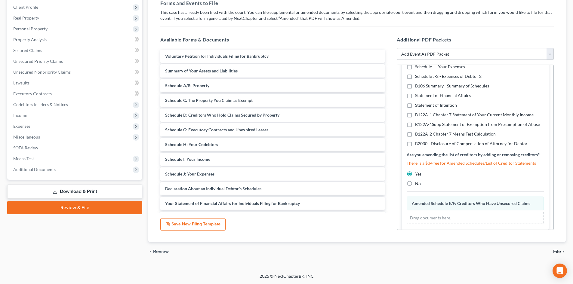
scroll to position [117, 0]
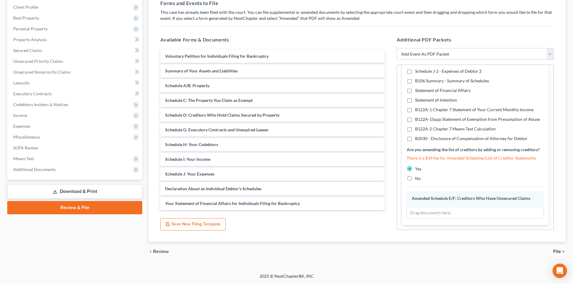
click at [557, 254] on span "File" at bounding box center [557, 251] width 8 height 5
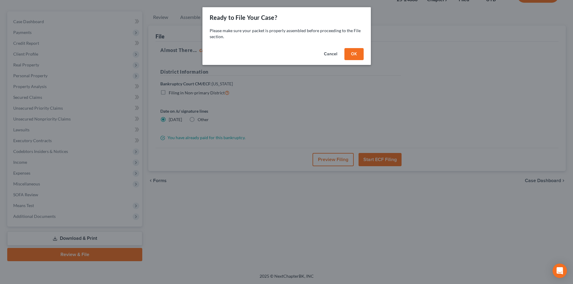
scroll to position [46, 0]
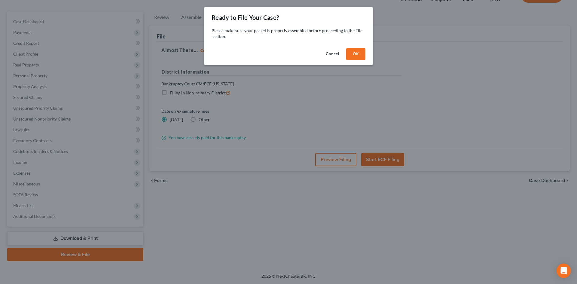
click at [358, 55] on button "OK" at bounding box center [355, 54] width 19 height 12
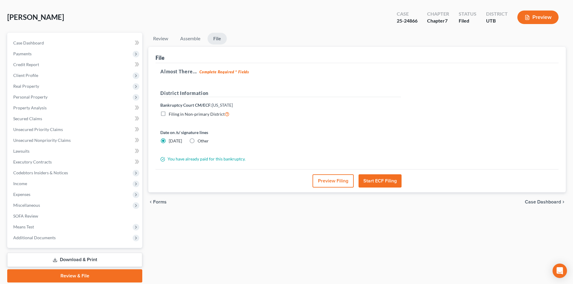
scroll to position [0, 0]
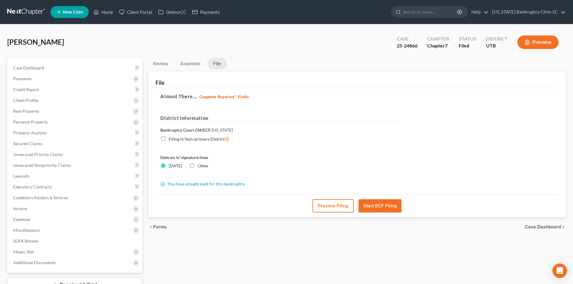
click at [379, 207] on button "Start ECF Filing" at bounding box center [379, 205] width 43 height 13
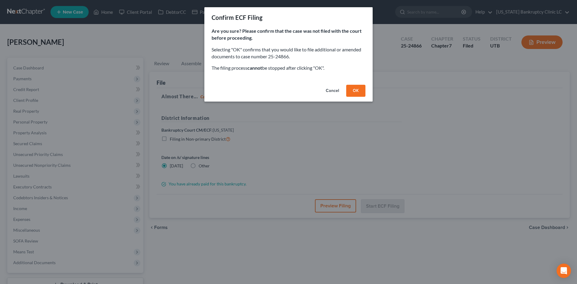
click at [358, 91] on button "OK" at bounding box center [355, 91] width 19 height 12
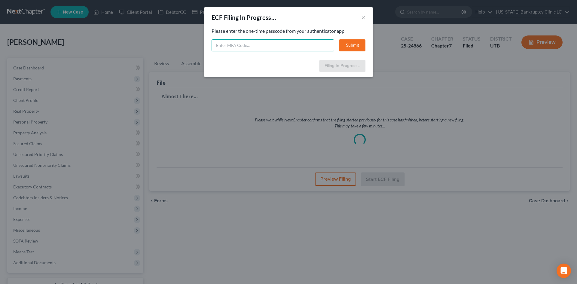
click at [275, 48] on input "text" at bounding box center [273, 45] width 123 height 12
type input "923676"
click at [364, 43] on button "Submit" at bounding box center [352, 45] width 26 height 12
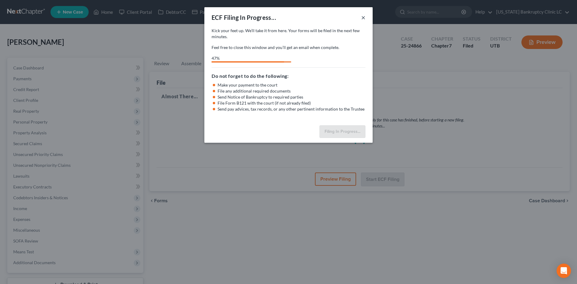
click at [361, 19] on button "×" at bounding box center [363, 17] width 4 height 7
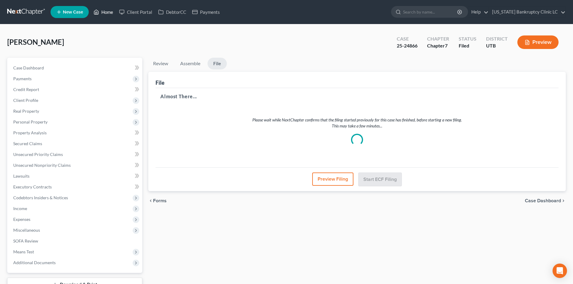
click at [106, 10] on link "Home" at bounding box center [104, 12] width 26 height 11
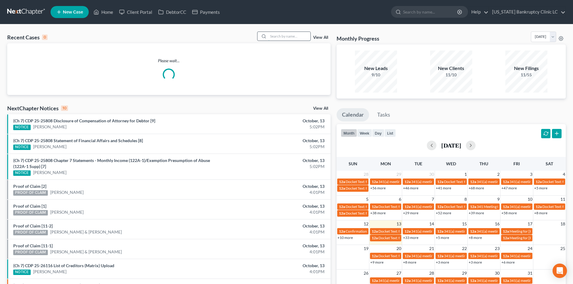
click at [288, 40] on input "search" at bounding box center [289, 36] width 42 height 9
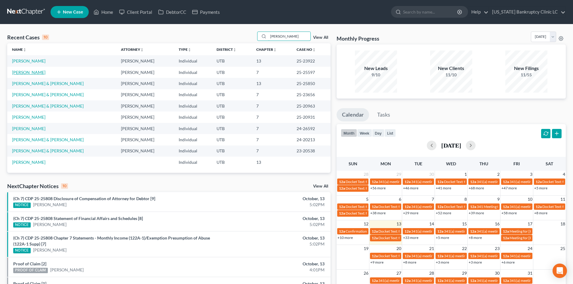
type input "[PERSON_NAME]"
click at [20, 73] on link "[PERSON_NAME]" at bounding box center [28, 72] width 33 height 5
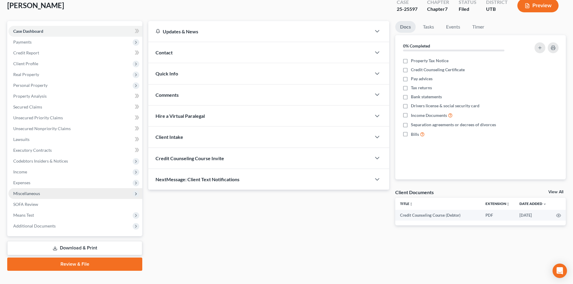
scroll to position [46, 0]
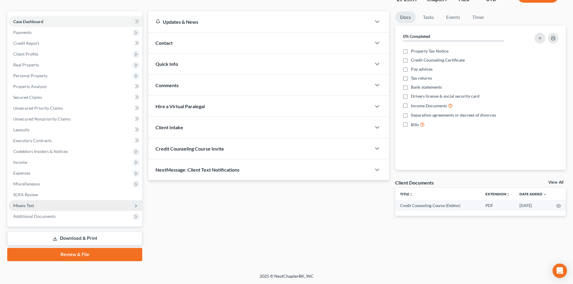
click at [57, 202] on span "Means Test" at bounding box center [75, 205] width 134 height 11
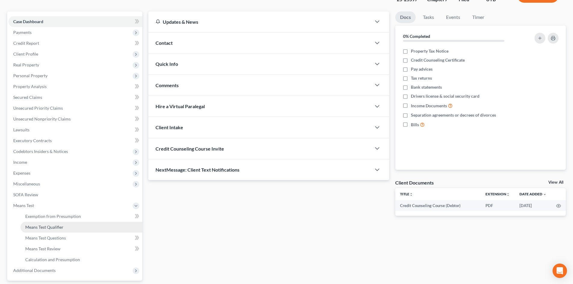
click at [66, 225] on link "Means Test Qualifier" at bounding box center [81, 227] width 122 height 11
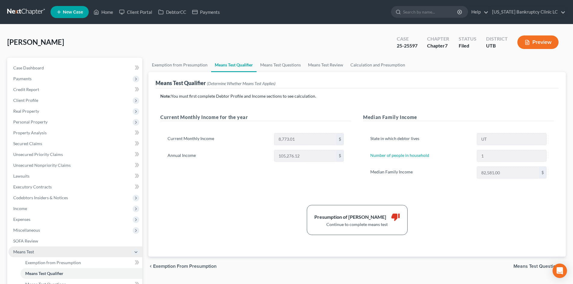
click at [31, 250] on span "Means Test" at bounding box center [23, 251] width 21 height 5
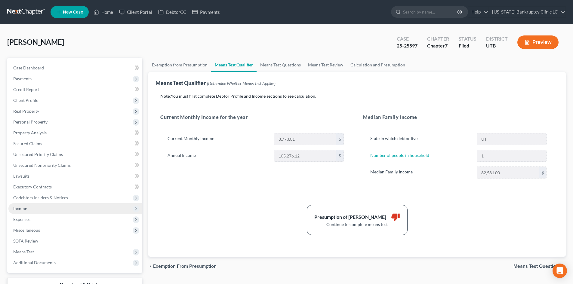
click at [28, 212] on span "Income" at bounding box center [75, 208] width 134 height 11
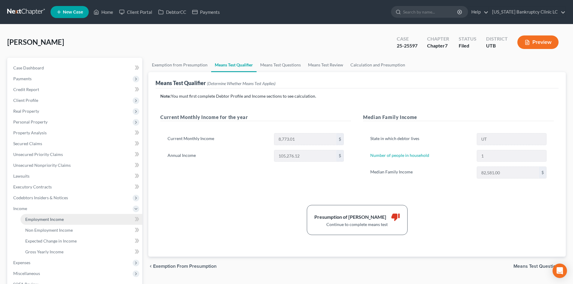
click at [37, 218] on span "Employment Income" at bounding box center [44, 219] width 38 height 5
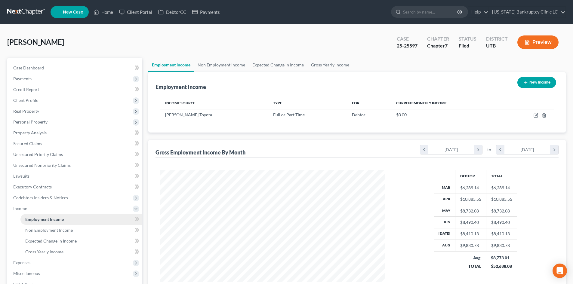
scroll to position [112, 236]
click at [226, 63] on link "Non Employment Income" at bounding box center [221, 65] width 55 height 14
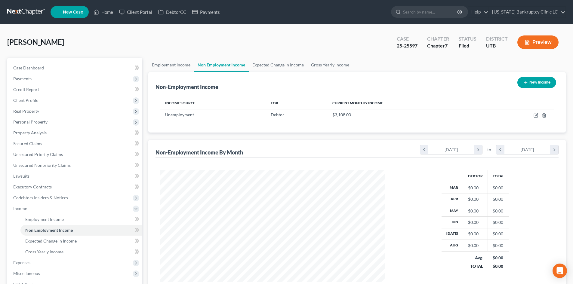
scroll to position [112, 236]
click at [33, 208] on span "Income" at bounding box center [75, 208] width 134 height 11
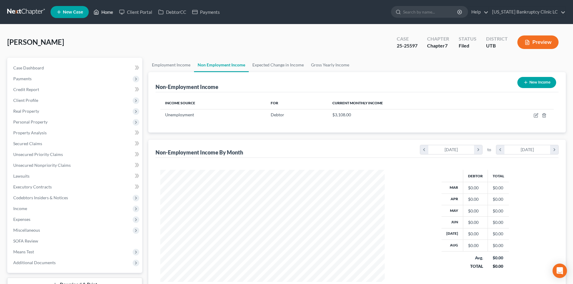
click at [102, 10] on link "Home" at bounding box center [104, 12] width 26 height 11
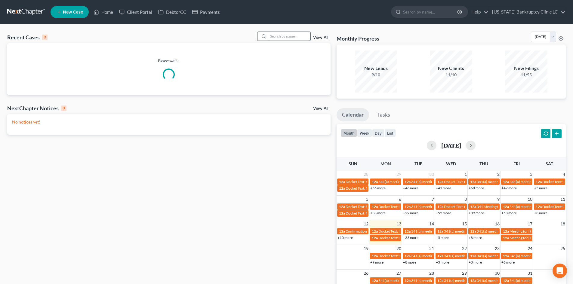
click at [284, 38] on input "search" at bounding box center [289, 36] width 42 height 9
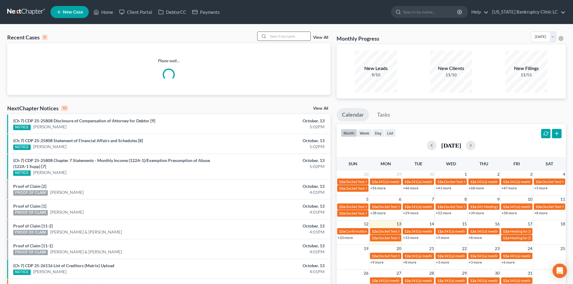
paste input "25-25785"
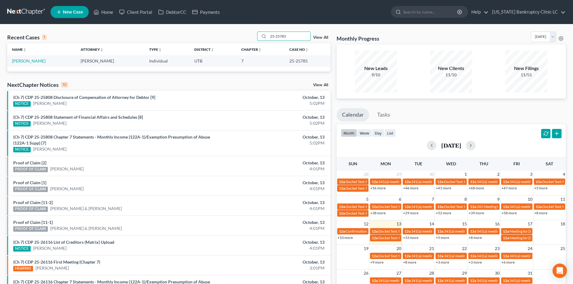
type input "25-25785"
click at [23, 61] on link "[PERSON_NAME]" at bounding box center [28, 60] width 33 height 5
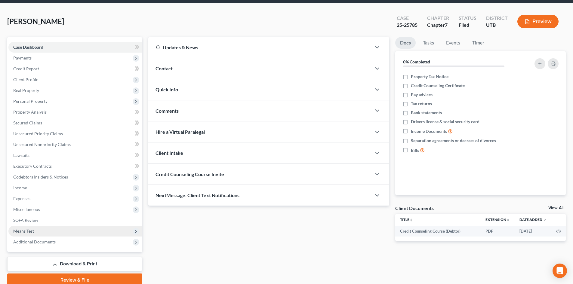
scroll to position [46, 0]
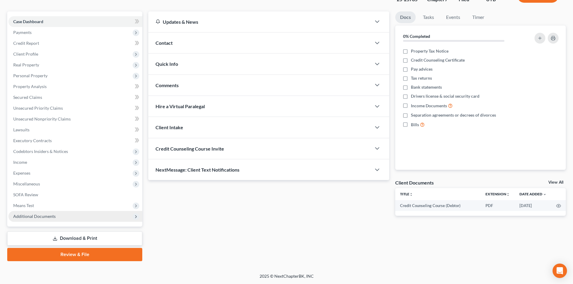
click at [50, 214] on span "Additional Documents" at bounding box center [34, 216] width 42 height 5
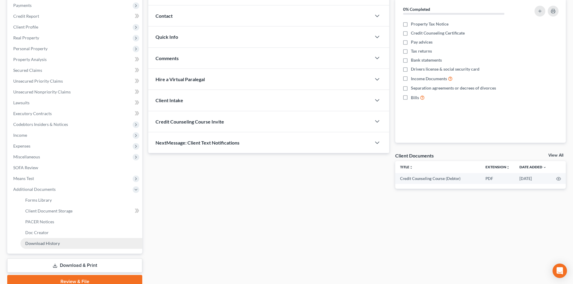
scroll to position [100, 0]
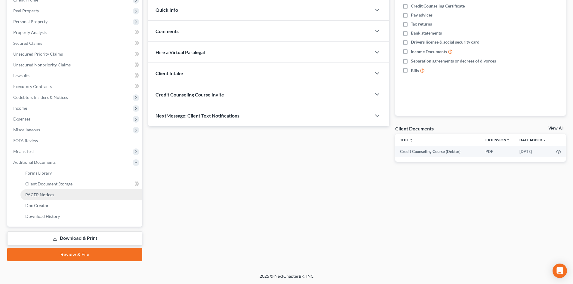
click at [61, 193] on link "PACER Notices" at bounding box center [81, 194] width 122 height 11
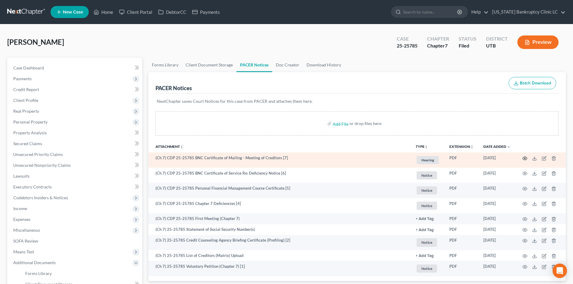
click at [524, 156] on icon "button" at bounding box center [524, 158] width 5 height 5
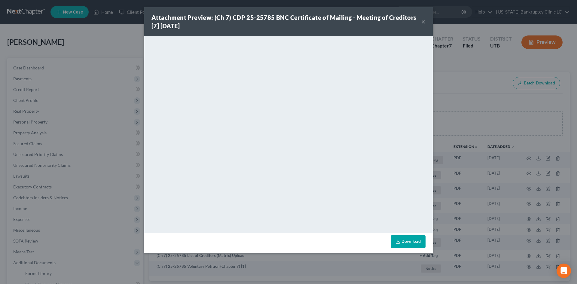
click at [412, 16] on strong "Attachment Preview: (Ch 7) CDP 25-25785 BNC Certificate of Mailing - Meeting of…" at bounding box center [284, 22] width 265 height 16
click at [422, 24] on button "×" at bounding box center [424, 21] width 4 height 7
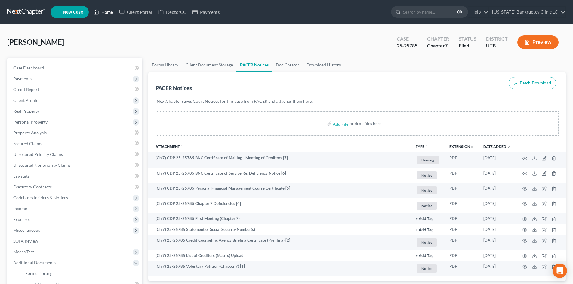
click at [110, 13] on link "Home" at bounding box center [104, 12] width 26 height 11
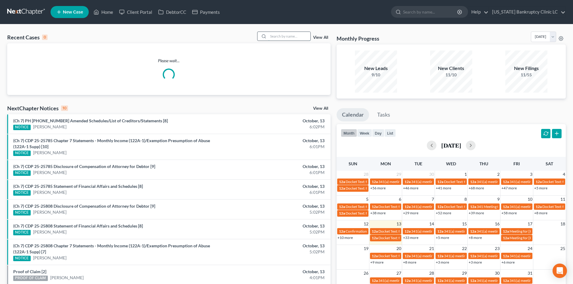
click at [291, 32] on input "search" at bounding box center [289, 36] width 42 height 9
paste input "[PERSON_NAME]"
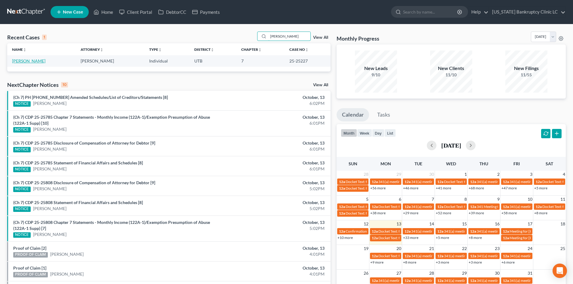
type input "[PERSON_NAME]"
click at [38, 61] on link "[PERSON_NAME]" at bounding box center [28, 60] width 33 height 5
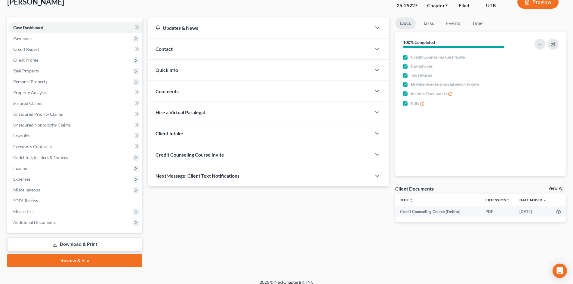
scroll to position [46, 0]
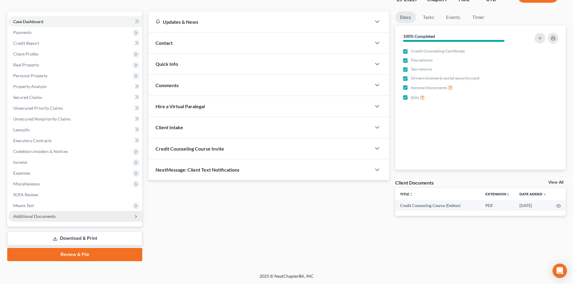
click at [66, 213] on span "Additional Documents" at bounding box center [75, 216] width 134 height 11
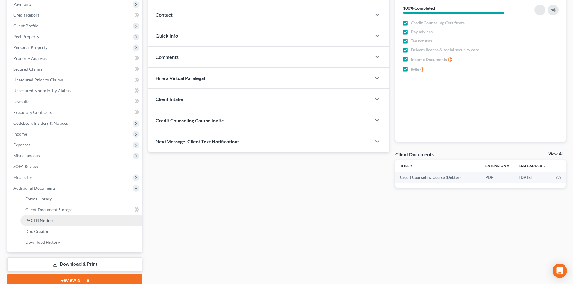
scroll to position [100, 0]
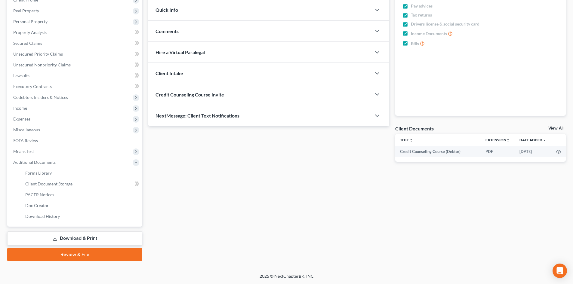
click at [81, 238] on link "Download & Print" at bounding box center [74, 239] width 135 height 14
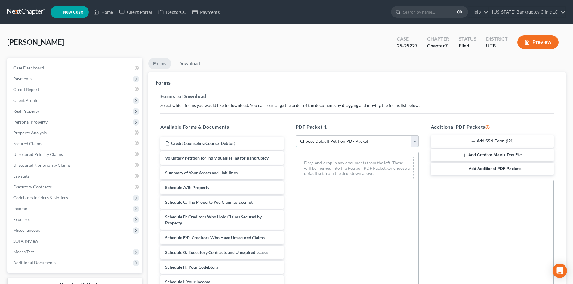
click at [338, 139] on select "Choose Default Petition PDF Packet Complete Bankruptcy Petition (all forms and …" at bounding box center [357, 141] width 123 height 12
select select "2"
click at [296, 135] on select "Choose Default Petition PDF Packet Complete Bankruptcy Petition (all forms and …" at bounding box center [357, 141] width 123 height 12
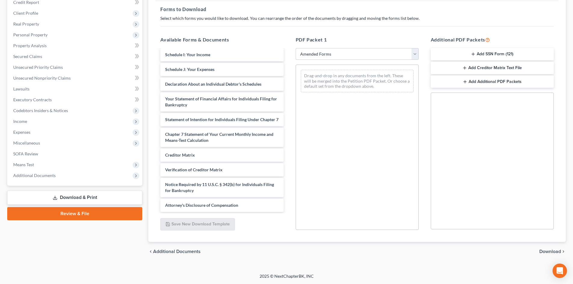
scroll to position [111, 0]
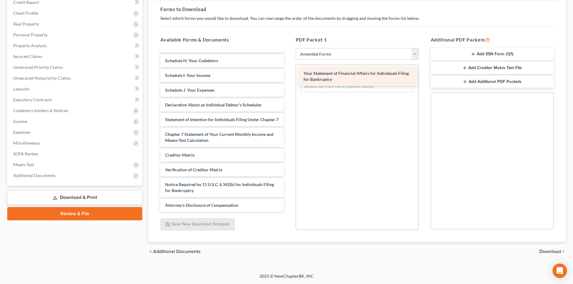
drag, startPoint x: 216, startPoint y: 88, endPoint x: 357, endPoint y: 64, distance: 143.3
click at [288, 64] on div "Your Statement of Financial Affairs for Individuals Filing for Bankruptcy Volun…" at bounding box center [221, 78] width 133 height 267
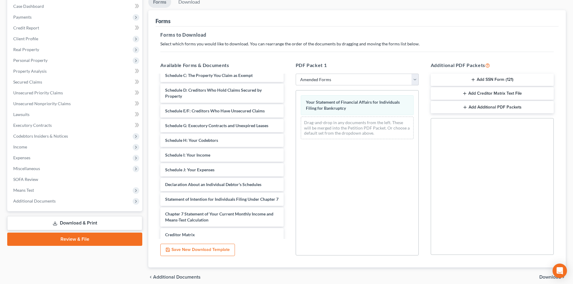
scroll to position [0, 0]
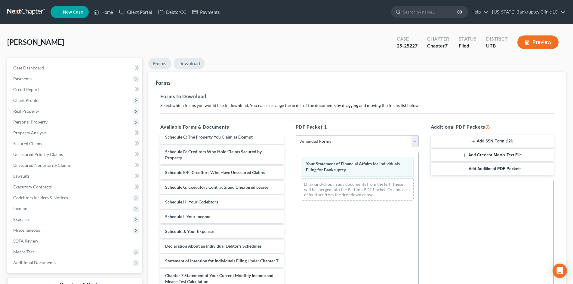
click at [196, 67] on link "Download" at bounding box center [188, 64] width 31 height 12
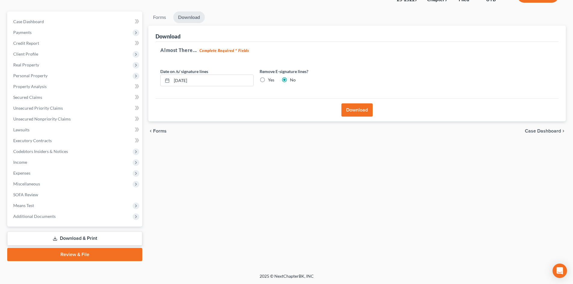
click at [84, 254] on link "Review & File" at bounding box center [74, 254] width 135 height 13
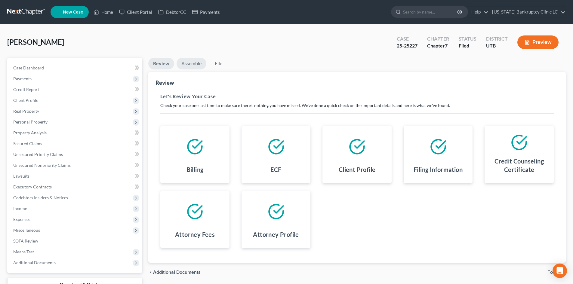
click at [195, 67] on link "Assemble" at bounding box center [191, 64] width 30 height 12
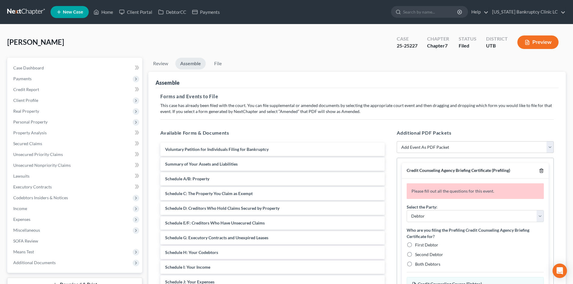
click at [541, 170] on icon "button" at bounding box center [541, 170] width 5 height 5
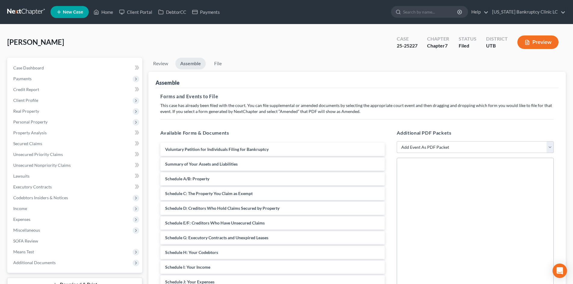
click at [434, 150] on select "Add Event As PDF Packet Affidavit/Declaration Amended Document Amended Schedule…" at bounding box center [475, 147] width 157 height 12
select select "2"
click at [397, 141] on select "Add Event As PDF Packet Affidavit/Declaration Amended Document Amended Schedule…" at bounding box center [475, 147] width 157 height 12
select select
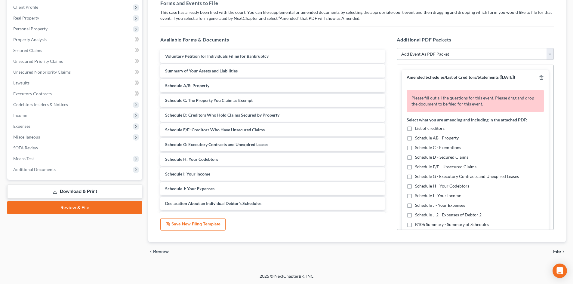
scroll to position [128, 0]
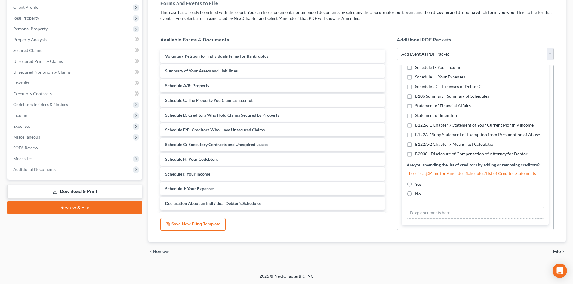
click at [415, 106] on label "Statement of Financial Affairs" at bounding box center [443, 106] width 56 height 6
click at [417, 106] on input "Statement of Financial Affairs" at bounding box center [419, 105] width 4 height 4
checkbox input "true"
click at [415, 193] on label "No" at bounding box center [418, 194] width 6 height 6
click at [417, 193] on input "No" at bounding box center [419, 193] width 4 height 4
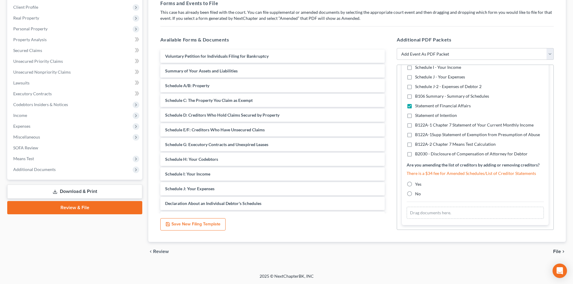
radio input "true"
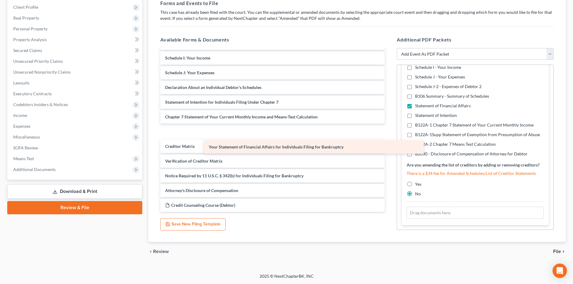
scroll to position [101, 0]
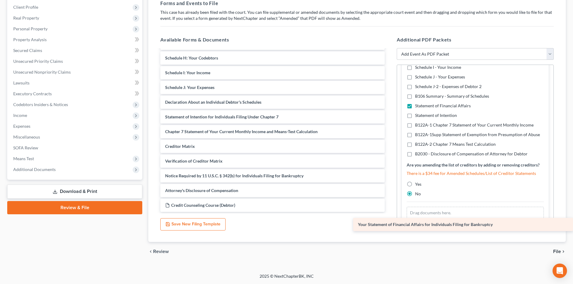
drag, startPoint x: 216, startPoint y: 99, endPoint x: 470, endPoint y: 210, distance: 277.4
click at [389, 210] on div "Your Statement of Financial Affairs for Individuals Filing for Bankruptcy Volun…" at bounding box center [272, 80] width 234 height 264
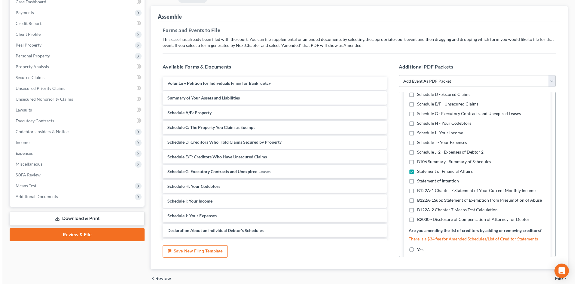
scroll to position [33, 0]
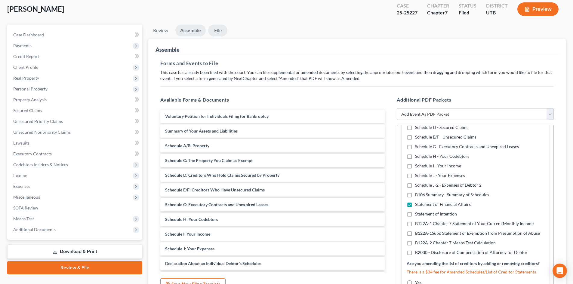
click at [221, 33] on link "File" at bounding box center [217, 31] width 19 height 12
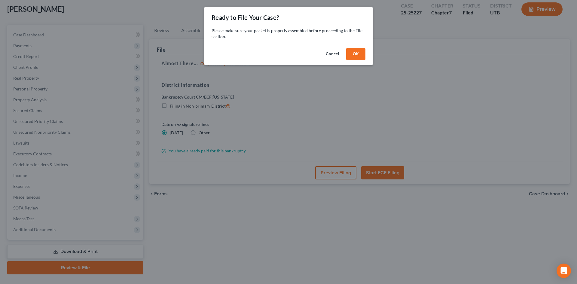
click at [358, 58] on button "OK" at bounding box center [355, 54] width 19 height 12
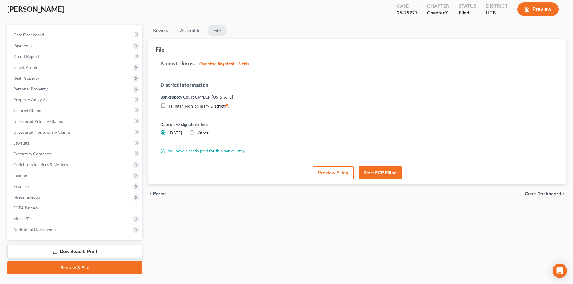
click at [345, 177] on button "Preview Filing" at bounding box center [332, 172] width 41 height 13
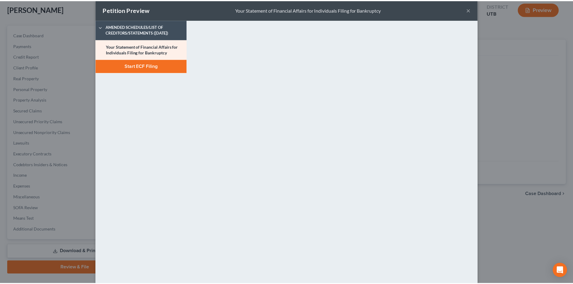
scroll to position [0, 0]
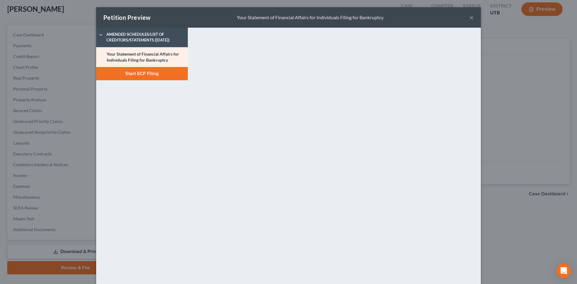
click at [470, 16] on button "×" at bounding box center [472, 17] width 4 height 7
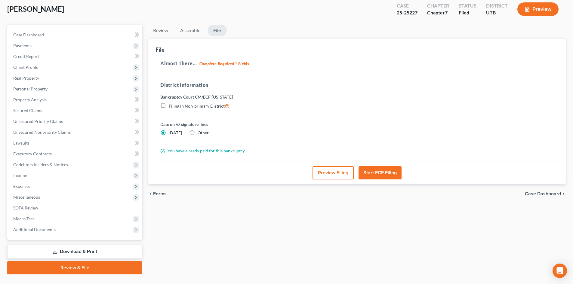
click at [383, 174] on button "Start ECF Filing" at bounding box center [379, 172] width 43 height 13
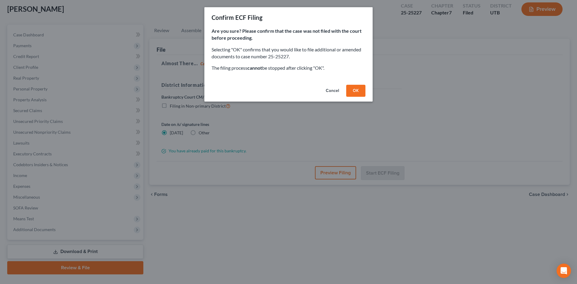
drag, startPoint x: 359, startPoint y: 90, endPoint x: 366, endPoint y: 91, distance: 6.7
click at [359, 90] on button "OK" at bounding box center [355, 91] width 19 height 12
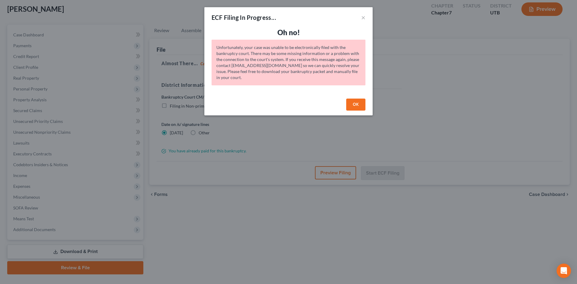
click at [353, 100] on button "OK" at bounding box center [355, 105] width 19 height 12
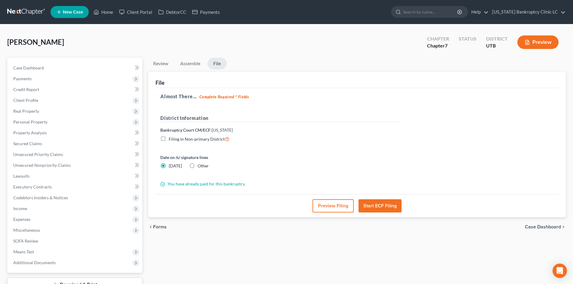
drag, startPoint x: 354, startPoint y: 128, endPoint x: 354, endPoint y: 134, distance: 5.4
click at [354, 128] on div "District Information Bankruptcy Court CM/ECF: [US_STATE] Filing in Non-primary …" at bounding box center [280, 131] width 247 height 33
click at [104, 13] on link "Home" at bounding box center [104, 12] width 26 height 11
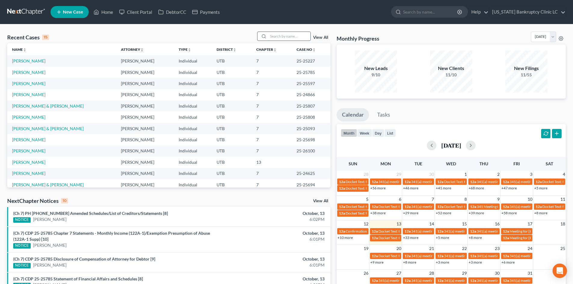
click at [283, 38] on input "search" at bounding box center [289, 36] width 42 height 9
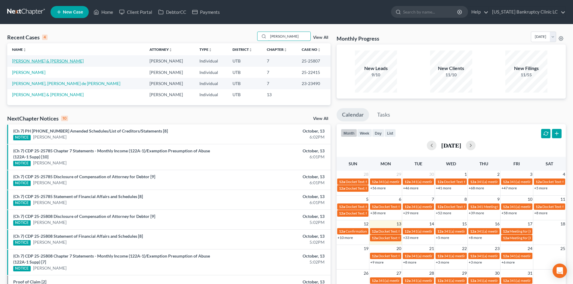
type input "[PERSON_NAME]"
click at [42, 63] on link "[PERSON_NAME] & [PERSON_NAME]" at bounding box center [48, 60] width 72 height 5
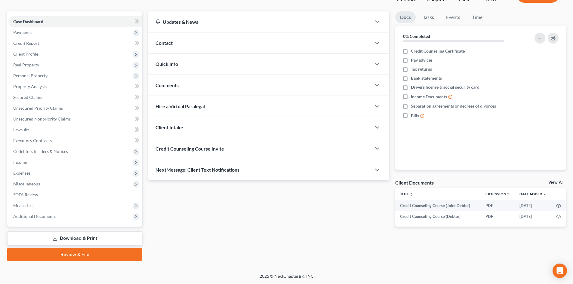
click at [67, 256] on link "Review & File" at bounding box center [74, 254] width 135 height 13
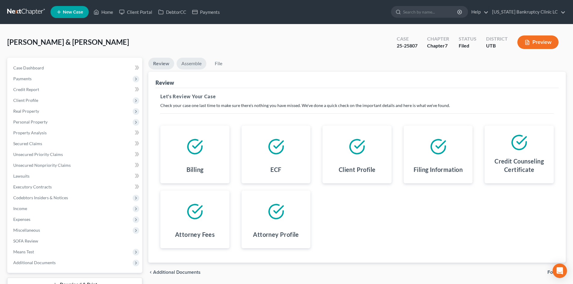
click at [193, 64] on link "Assemble" at bounding box center [191, 64] width 30 height 12
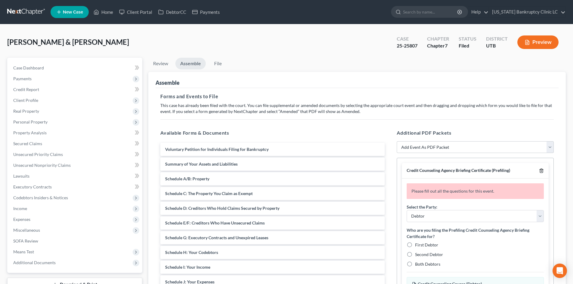
click at [538, 172] on div at bounding box center [539, 171] width 7 height 6
click at [540, 171] on icon "button" at bounding box center [541, 171] width 3 height 4
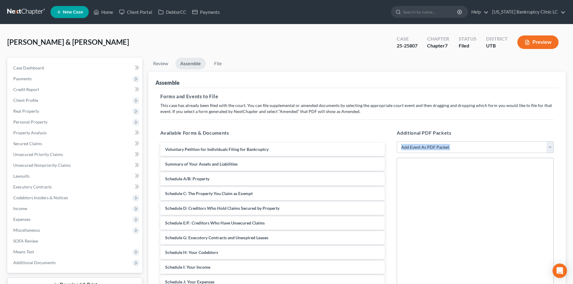
click at [540, 171] on div at bounding box center [475, 240] width 157 height 165
click at [445, 148] on select "Add Event As PDF Packet Affidavit/Declaration Amended Document Amended Schedule…" at bounding box center [475, 147] width 157 height 12
select select "11"
click at [397, 141] on select "Add Event As PDF Packet Affidavit/Declaration Amended Document Amended Schedule…" at bounding box center [475, 147] width 157 height 12
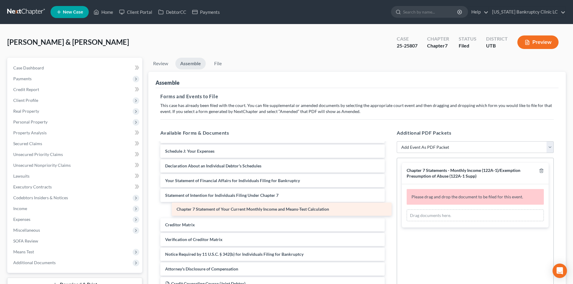
scroll to position [116, 0]
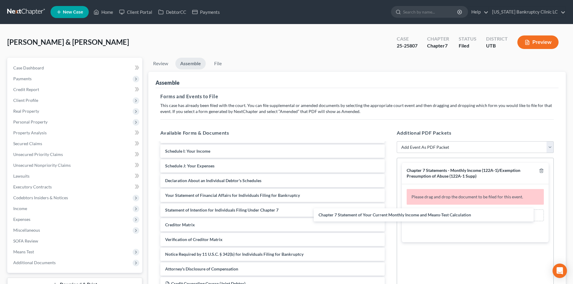
drag, startPoint x: 262, startPoint y: 208, endPoint x: 428, endPoint y: 195, distance: 167.4
click at [389, 213] on div "Chapter 7 Statement of Your Current Monthly Income and Means-Test Calculation V…" at bounding box center [272, 166] width 234 height 278
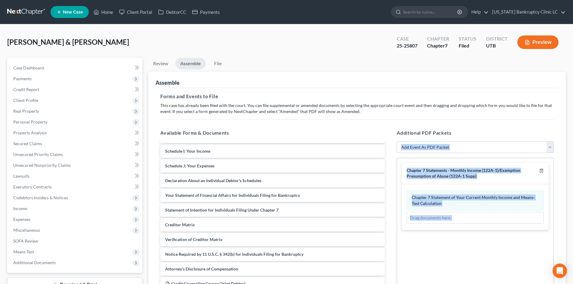
click at [423, 148] on select "Add Event As PDF Packet Affidavit/Declaration Amended Document Amended Schedule…" at bounding box center [475, 147] width 157 height 12
select select "19"
click at [397, 141] on select "Add Event As PDF Packet Affidavit/Declaration Amended Document Amended Schedule…" at bounding box center [475, 147] width 157 height 12
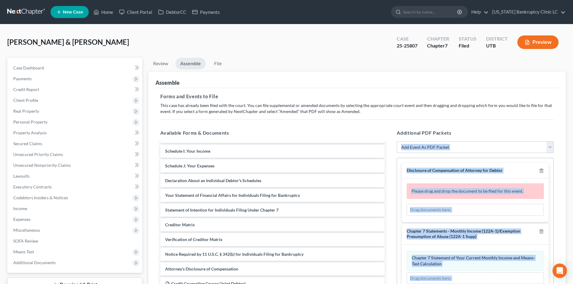
click at [462, 142] on select "Add Event As PDF Packet Affidavit/Declaration Amended Document Amended Schedule…" at bounding box center [475, 147] width 157 height 12
click at [465, 146] on select "Add Event As PDF Packet Affidavit/Declaration Amended Document Amended Schedule…" at bounding box center [475, 147] width 157 height 12
click at [461, 173] on span "Disclosure of Compensation of Attorney for Debtor" at bounding box center [455, 170] width 96 height 5
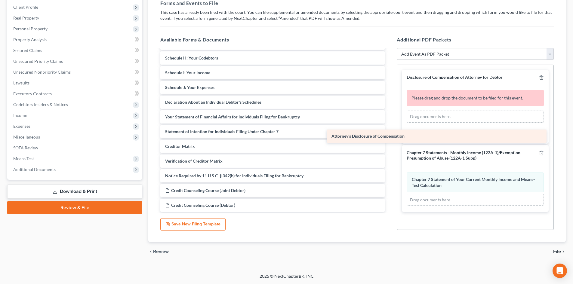
scroll to position [101, 0]
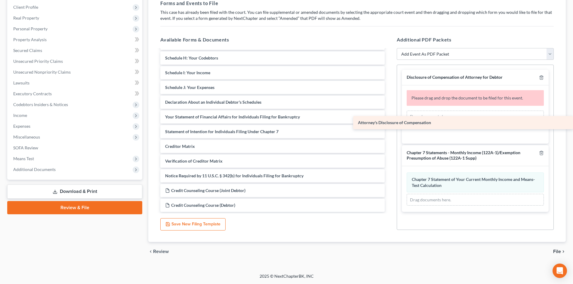
drag, startPoint x: 230, startPoint y: 176, endPoint x: 428, endPoint y: 116, distance: 207.0
click at [389, 123] on div "Attorney's Disclosure of Compensation Voluntary Petition for Individuals Filing…" at bounding box center [272, 80] width 234 height 264
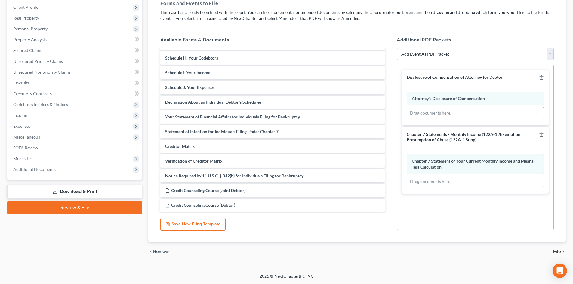
click at [430, 57] on select "Add Event As PDF Packet Affidavit/Declaration Amended Document Amended Schedule…" at bounding box center [475, 54] width 157 height 12
select select "47"
click at [397, 48] on select "Add Event As PDF Packet Affidavit/Declaration Amended Document Amended Schedule…" at bounding box center [475, 54] width 157 height 12
select select
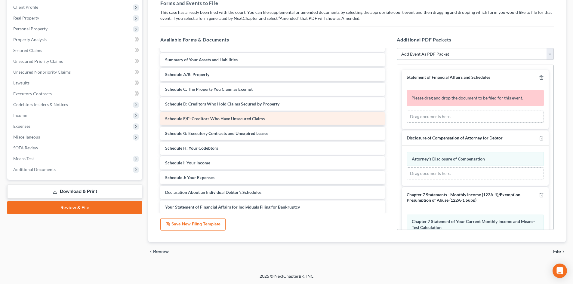
scroll to position [0, 0]
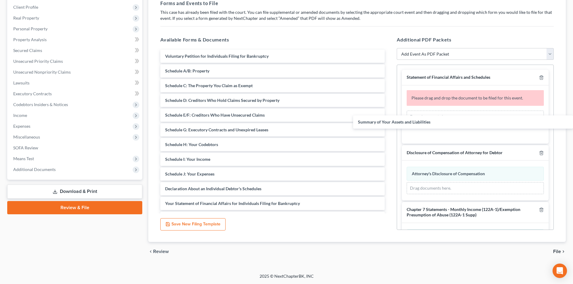
drag, startPoint x: 232, startPoint y: 68, endPoint x: 418, endPoint y: 118, distance: 193.4
click at [389, 119] on div "Summary of Your Assets and Liabilities Voluntary Petition for Individuals Filin…" at bounding box center [272, 174] width 234 height 249
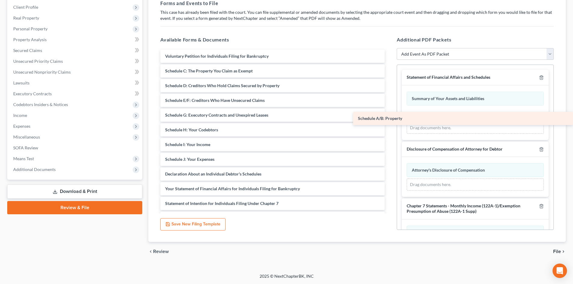
drag, startPoint x: 206, startPoint y: 69, endPoint x: 451, endPoint y: 116, distance: 250.2
click at [389, 116] on div "Schedule A/B: Property Voluntary Petition for Individuals Filing for Bankruptcy…" at bounding box center [272, 167] width 234 height 234
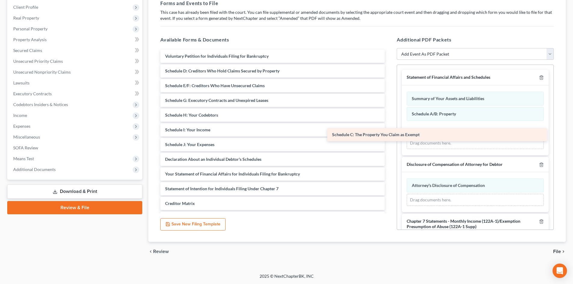
drag, startPoint x: 258, startPoint y: 68, endPoint x: 425, endPoint y: 132, distance: 178.6
click at [389, 132] on div "Schedule C: The Property You Claim as Exempt Voluntary Petition for Individuals…" at bounding box center [272, 159] width 234 height 219
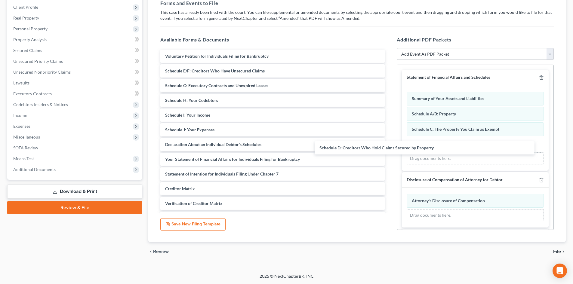
drag, startPoint x: 253, startPoint y: 70, endPoint x: 385, endPoint y: 139, distance: 148.6
click at [389, 147] on div "Schedule D: Creditors Who Hold Claims Secured by Property Voluntary Petition fo…" at bounding box center [272, 152] width 234 height 205
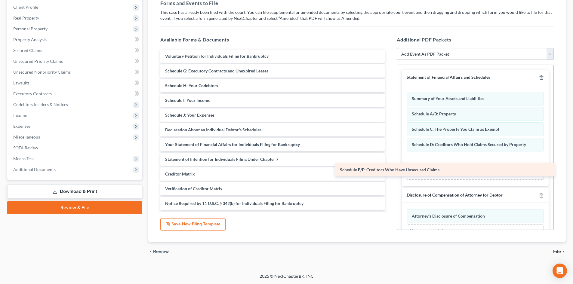
drag, startPoint x: 232, startPoint y: 72, endPoint x: 407, endPoint y: 171, distance: 200.8
click at [389, 171] on div "Schedule E/F: Creditors Who Have Unsecured Claims Voluntary Petition for Indivi…" at bounding box center [272, 145] width 234 height 190
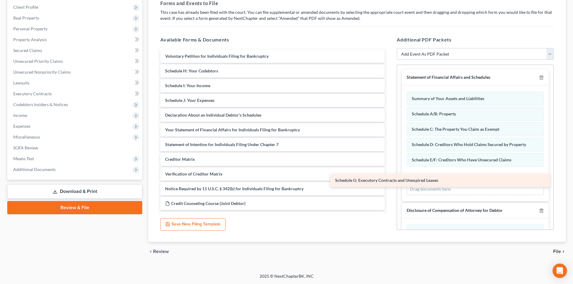
drag, startPoint x: 231, startPoint y: 69, endPoint x: 401, endPoint y: 178, distance: 202.1
click at [389, 178] on div "Schedule G: Executory Contracts and Unexpired Leases Voluntary Petition for Ind…" at bounding box center [272, 137] width 234 height 175
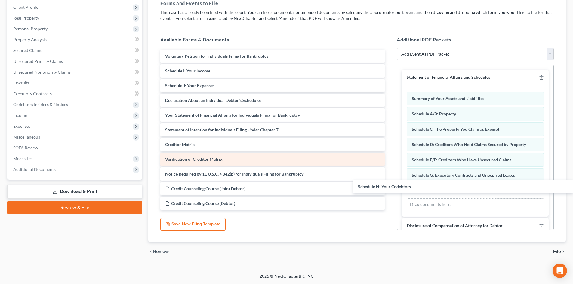
drag, startPoint x: 228, startPoint y: 72, endPoint x: 374, endPoint y: 163, distance: 171.9
click at [389, 189] on div "Schedule H: Your Codebtors Voluntary Petition for Individuals Filing for Bankru…" at bounding box center [272, 130] width 234 height 161
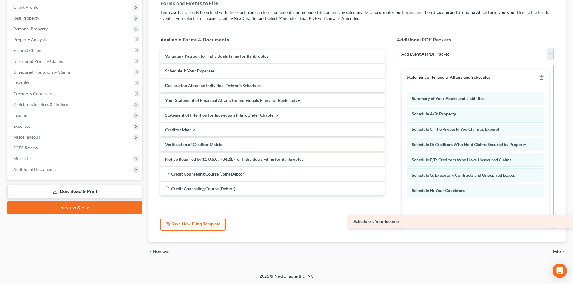
drag, startPoint x: 210, startPoint y: 72, endPoint x: 406, endPoint y: 206, distance: 237.8
click at [389, 195] on div "Schedule I: Your Income Voluntary Petition for Individuals Filing for Bankruptc…" at bounding box center [272, 123] width 234 height 146
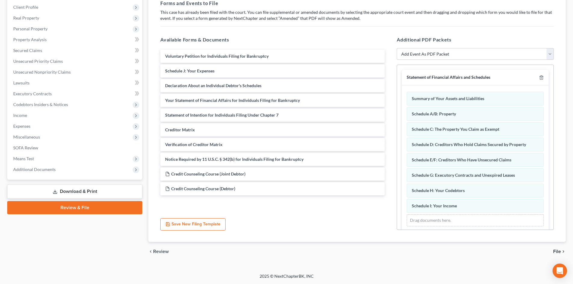
scroll to position [60, 0]
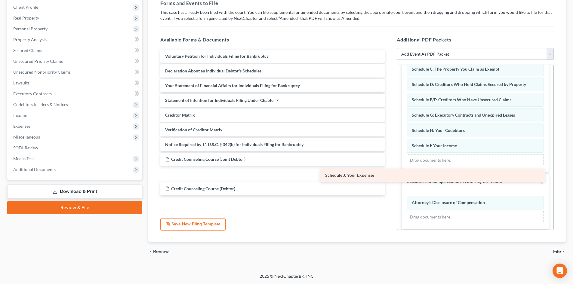
drag, startPoint x: 205, startPoint y: 71, endPoint x: 356, endPoint y: 167, distance: 179.4
click at [379, 167] on div "Schedule J: Your Expenses Voluntary Petition for Individuals Filing for Bankrup…" at bounding box center [272, 123] width 234 height 146
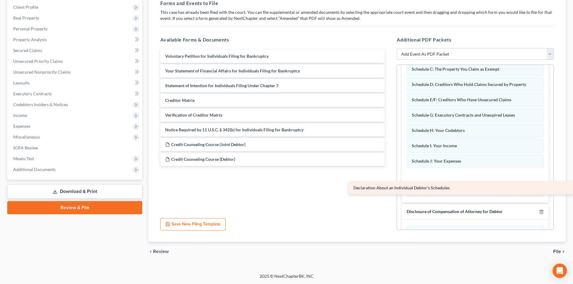
drag, startPoint x: 187, startPoint y: 69, endPoint x: 391, endPoint y: 189, distance: 236.0
click at [389, 166] on div "Declaration About an Individual Debtor's Schedules Voluntary Petition for Indiv…" at bounding box center [272, 108] width 234 height 116
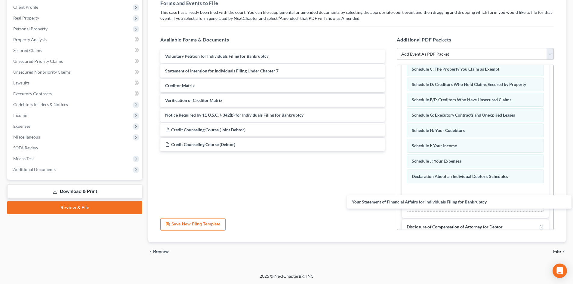
drag, startPoint x: 228, startPoint y: 72, endPoint x: 354, endPoint y: 159, distance: 154.0
click at [389, 151] on div "Your Statement of Financial Affairs for Individuals Filing for Bankruptcy Volun…" at bounding box center [272, 101] width 234 height 102
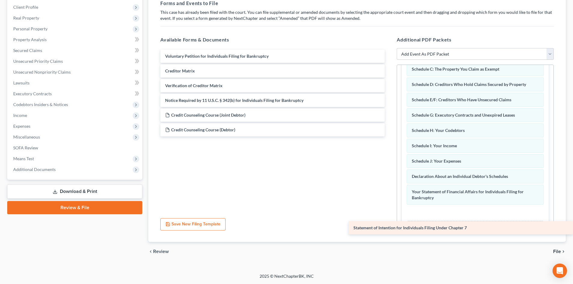
drag, startPoint x: 213, startPoint y: 71, endPoint x: 419, endPoint y: 215, distance: 251.7
click at [389, 137] on div "Statement of Intention for Individuals Filing Under Chapter 7 Voluntary Petitio…" at bounding box center [272, 93] width 234 height 87
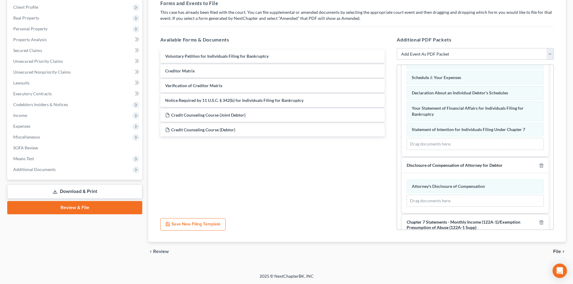
scroll to position [150, 0]
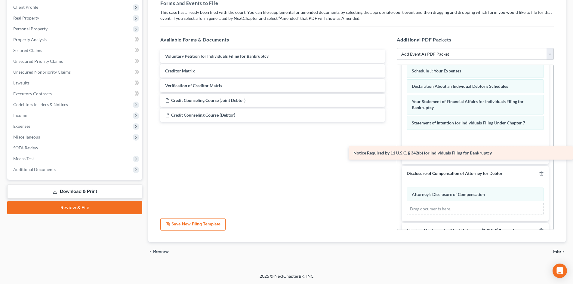
drag, startPoint x: 183, startPoint y: 99, endPoint x: 409, endPoint y: 149, distance: 231.1
click at [389, 122] on div "Notice Required by 11 U.S.C. § 342(b) for Individuals Filing for Bankruptcy Vol…" at bounding box center [272, 86] width 234 height 72
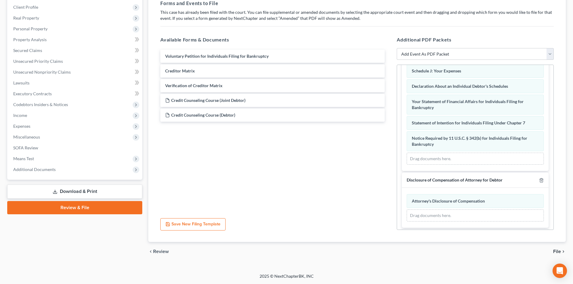
click at [556, 250] on span "File" at bounding box center [557, 251] width 8 height 5
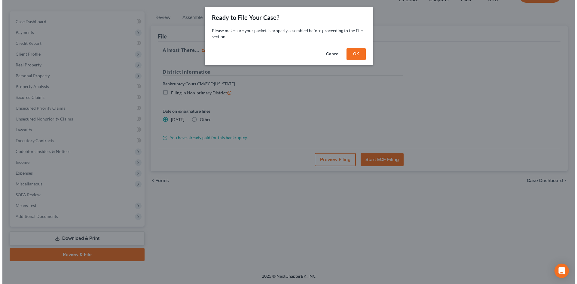
scroll to position [46, 0]
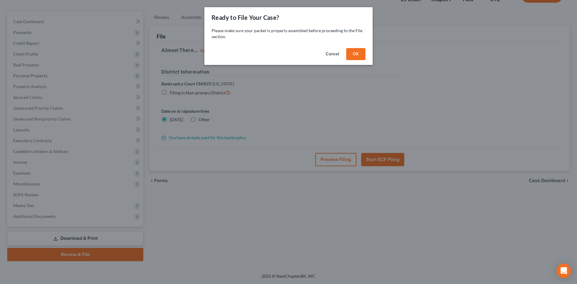
click at [356, 51] on button "OK" at bounding box center [355, 54] width 19 height 12
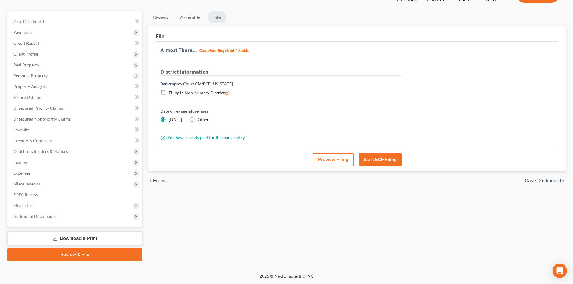
click at [388, 155] on button "Start ECF Filing" at bounding box center [379, 159] width 43 height 13
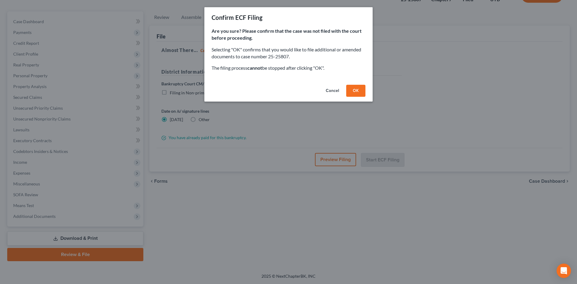
click at [357, 91] on button "OK" at bounding box center [355, 91] width 19 height 12
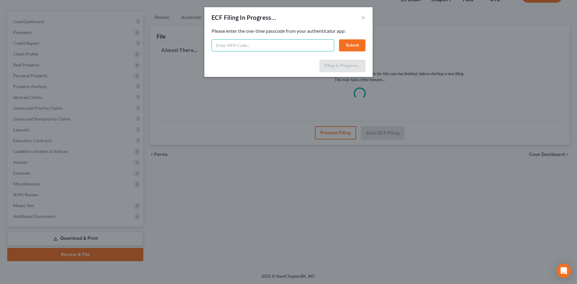
click at [276, 50] on input "text" at bounding box center [273, 45] width 123 height 12
type input "566525"
click at [358, 48] on button "Submit" at bounding box center [352, 45] width 26 height 12
